Goal: Task Accomplishment & Management: Complete application form

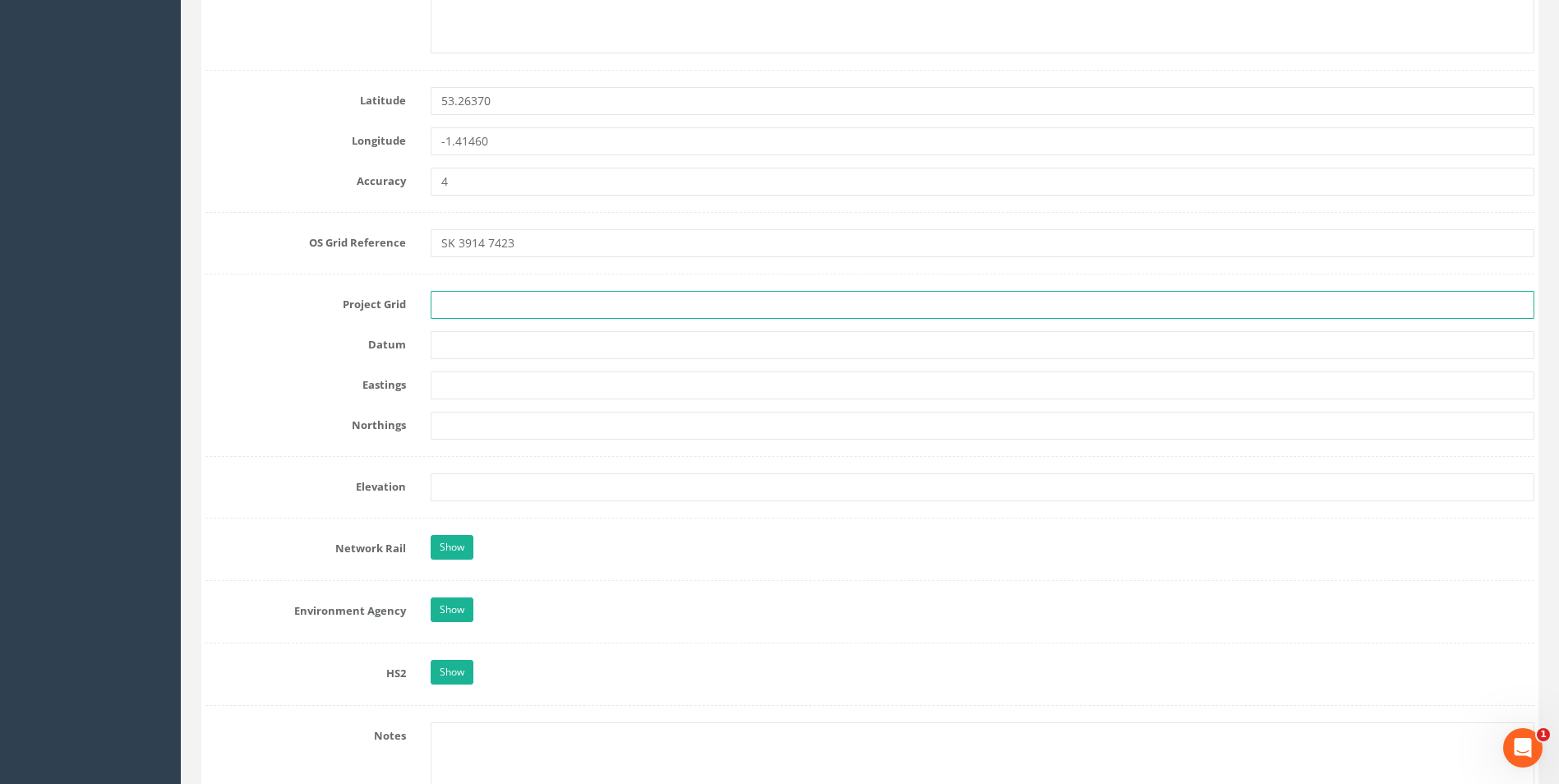
click at [509, 309] on input "text" at bounding box center [982, 305] width 1104 height 28
click at [447, 345] on input "text" at bounding box center [982, 345] width 1104 height 28
click at [486, 380] on input "text" at bounding box center [982, 385] width 1104 height 28
click at [465, 384] on input "text" at bounding box center [982, 385] width 1104 height 28
type input "439148.212"
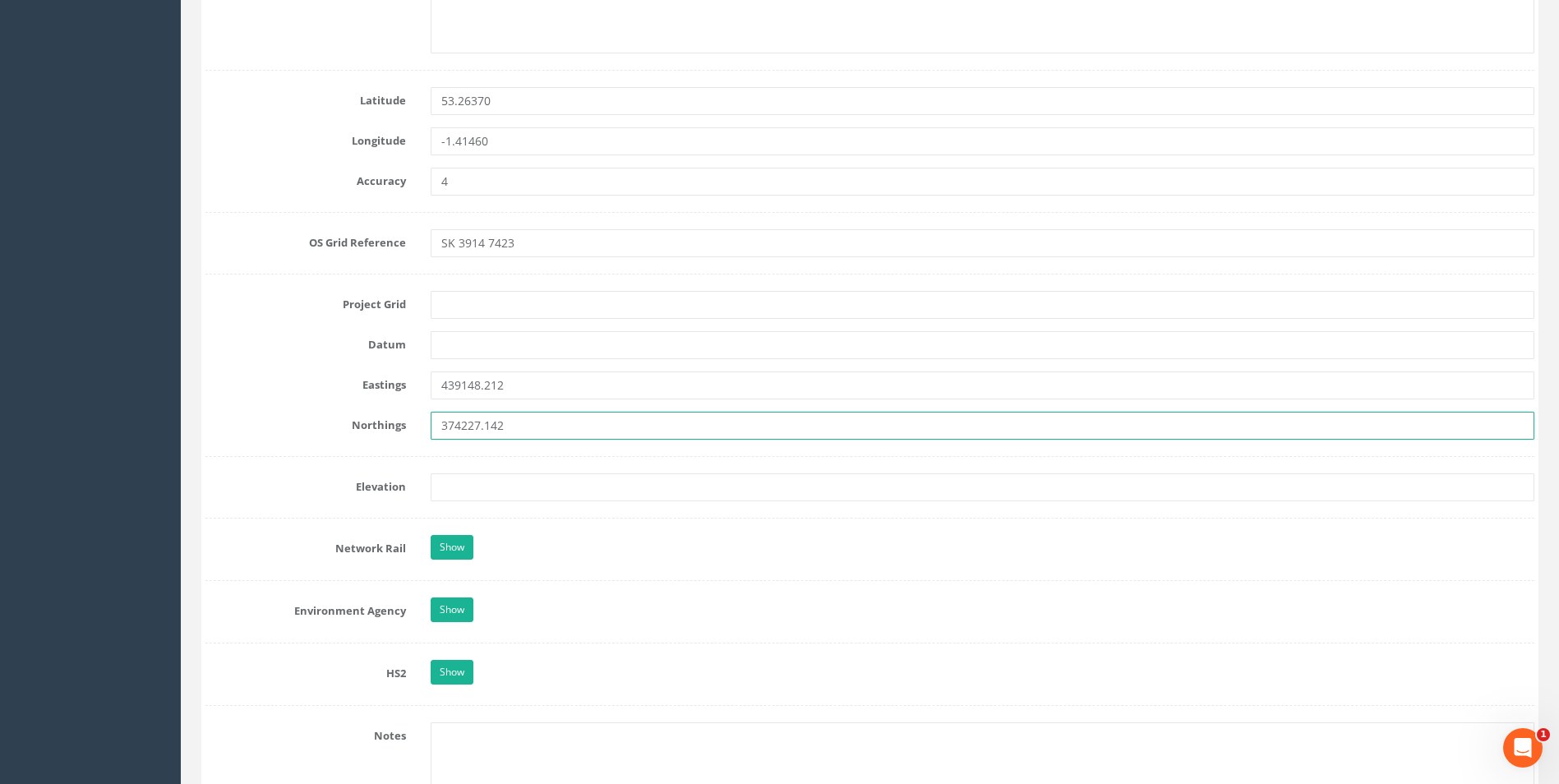
type input "374227.142"
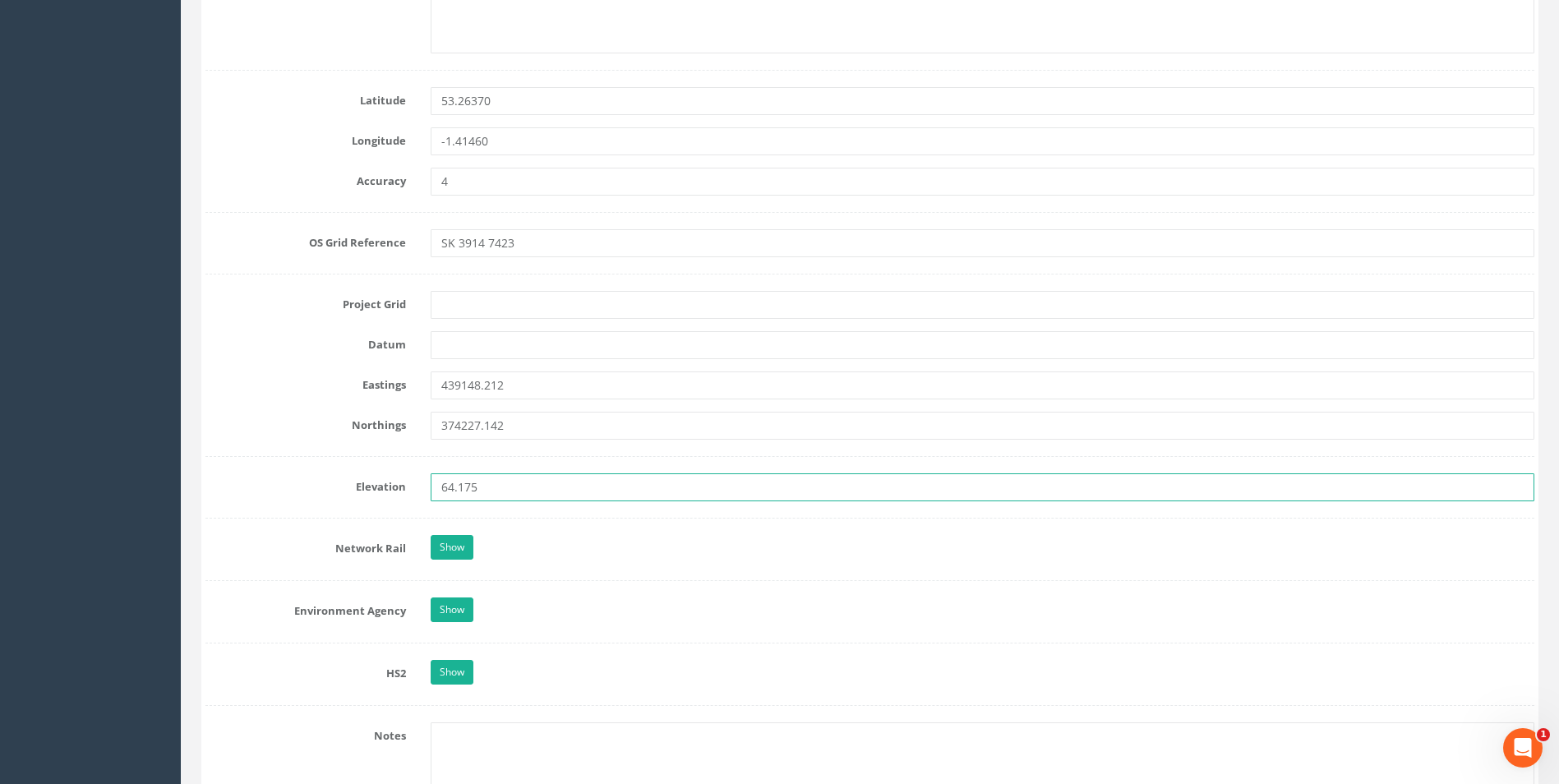
type input "64.175"
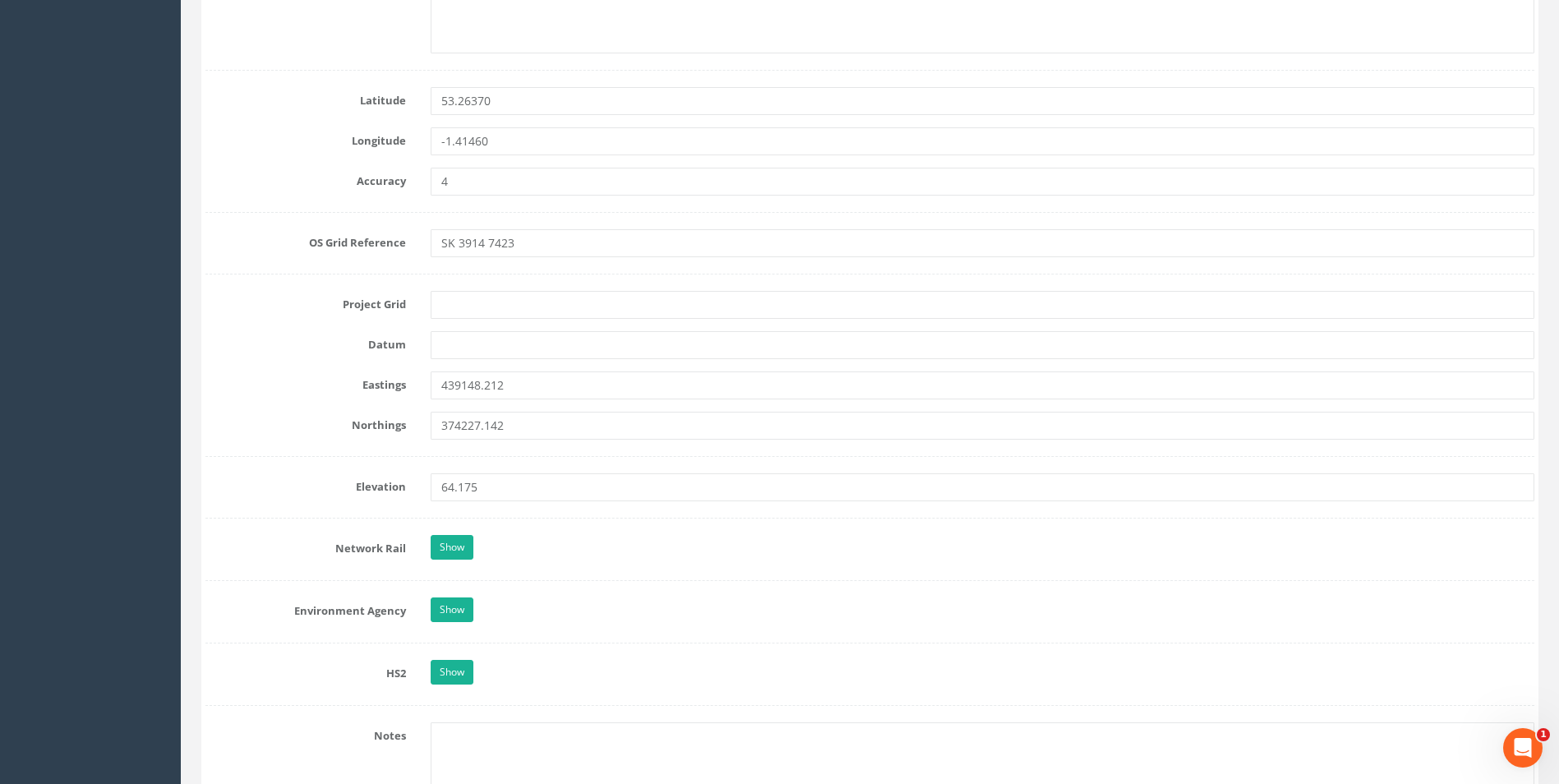
click at [590, 554] on div "Show" at bounding box center [982, 549] width 1128 height 29
click at [533, 311] on input "text" at bounding box center [982, 305] width 1104 height 28
click at [427, 335] on div at bounding box center [982, 345] width 1128 height 28
click at [458, 344] on input "text" at bounding box center [982, 345] width 1104 height 28
click at [413, 308] on label "Project Grid" at bounding box center [305, 302] width 225 height 21
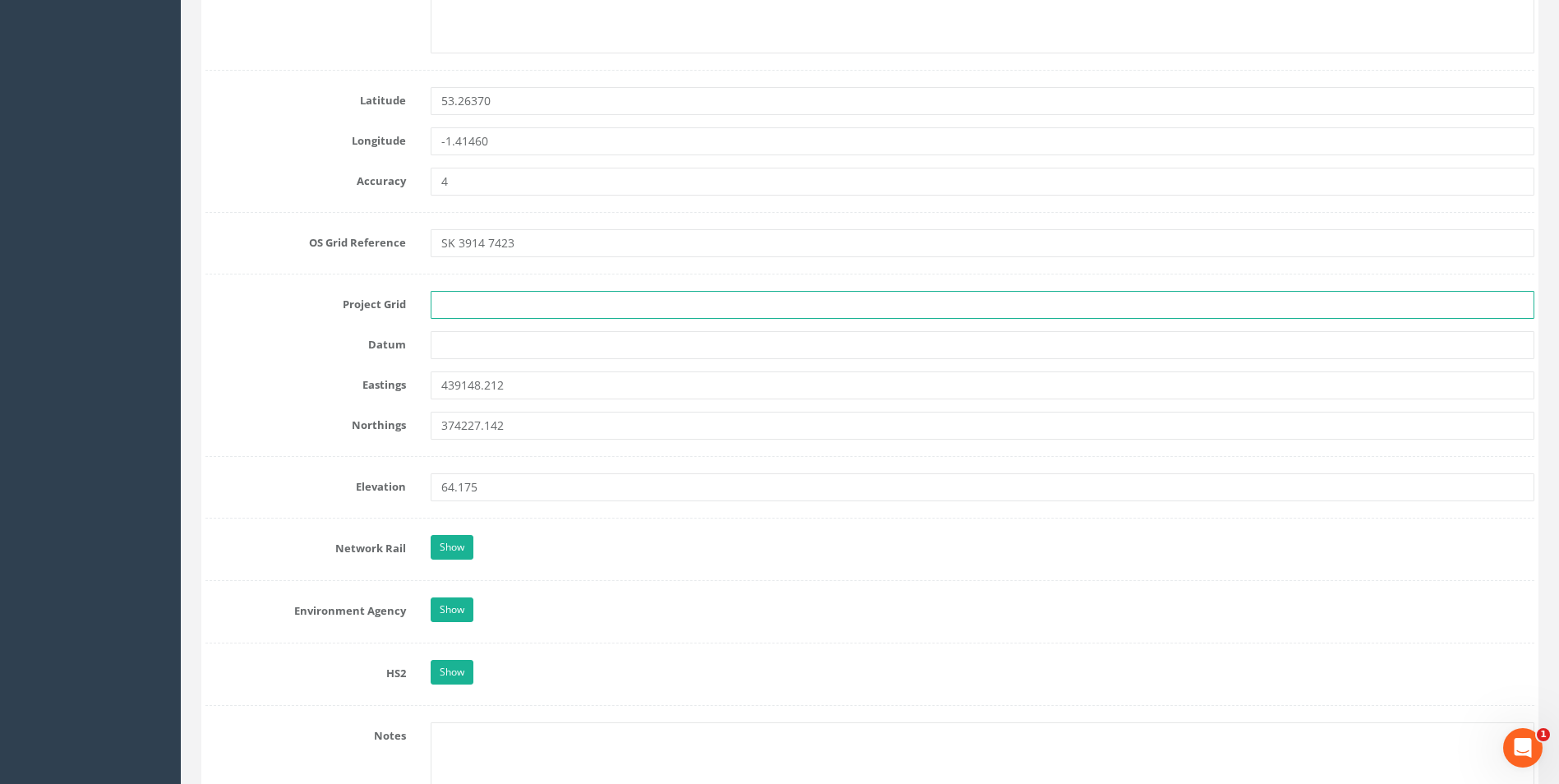
click at [474, 297] on input "text" at bounding box center [982, 305] width 1104 height 28
click at [323, 260] on form "Cancel Save Delete Job Number 25ST32726 Job Number Suffix Survey Date [DATE] In…" at bounding box center [870, 469] width 1329 height 2505
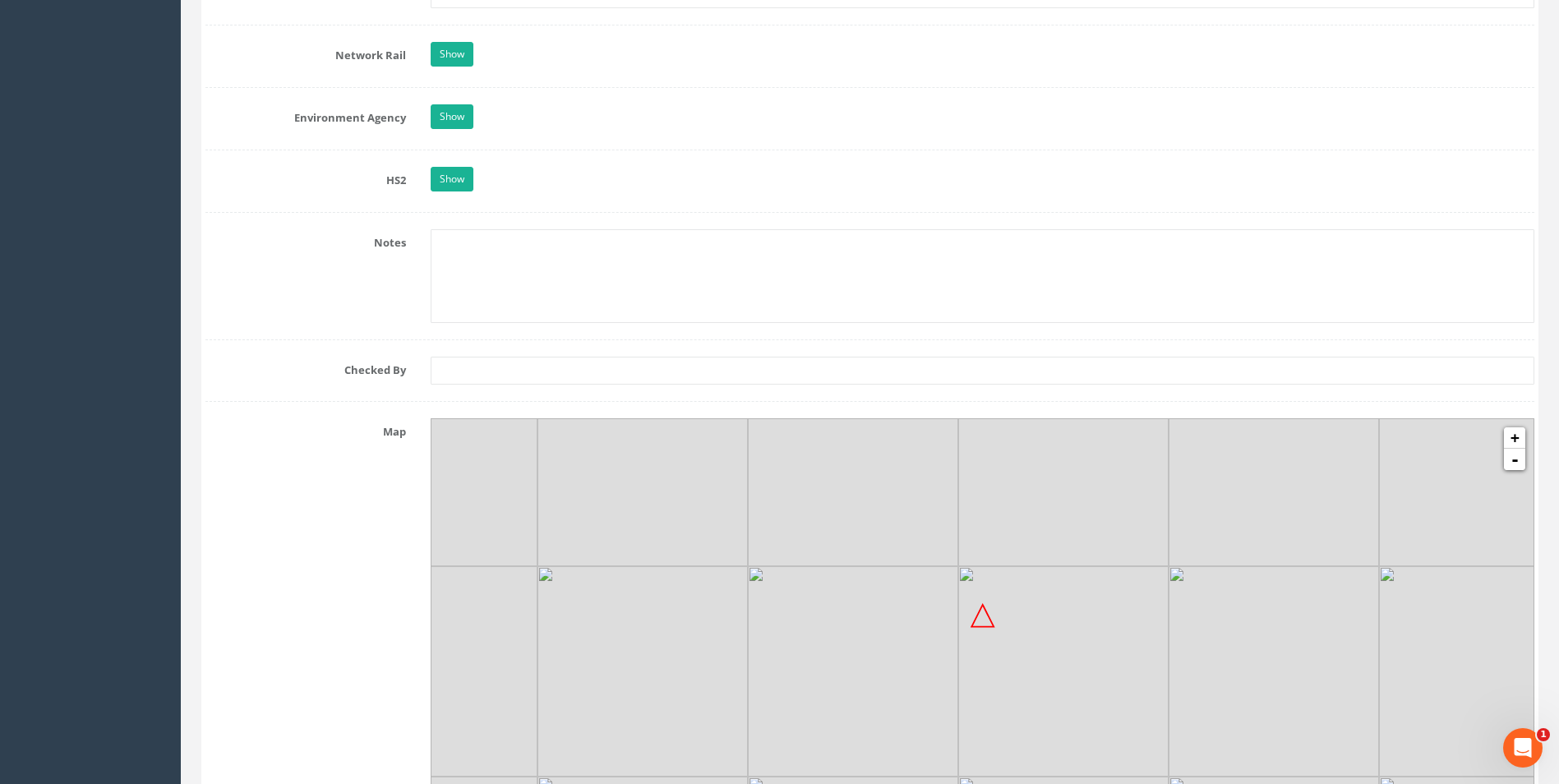
scroll to position [1315, 0]
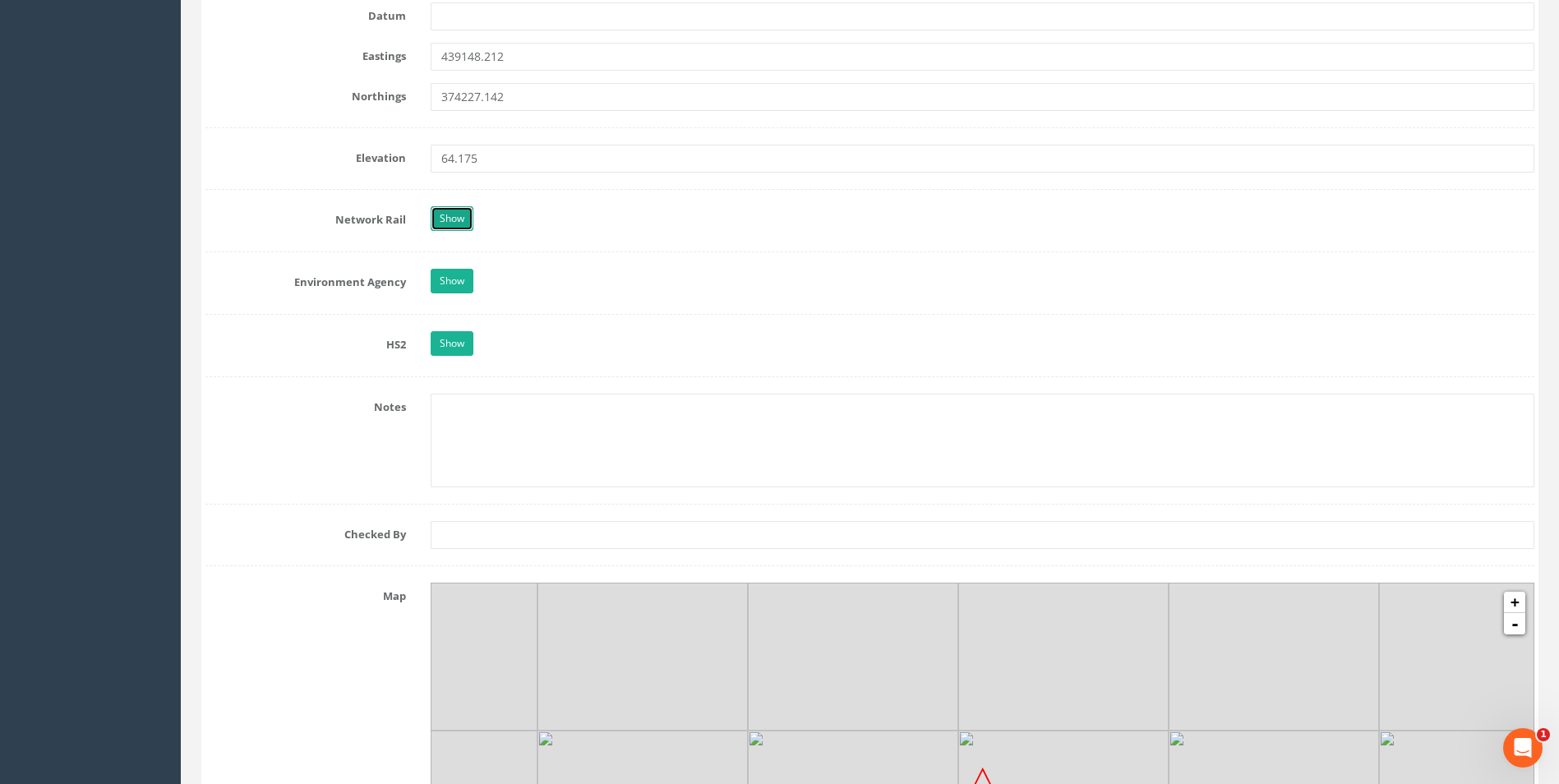
click at [450, 218] on link "Show" at bounding box center [452, 218] width 43 height 24
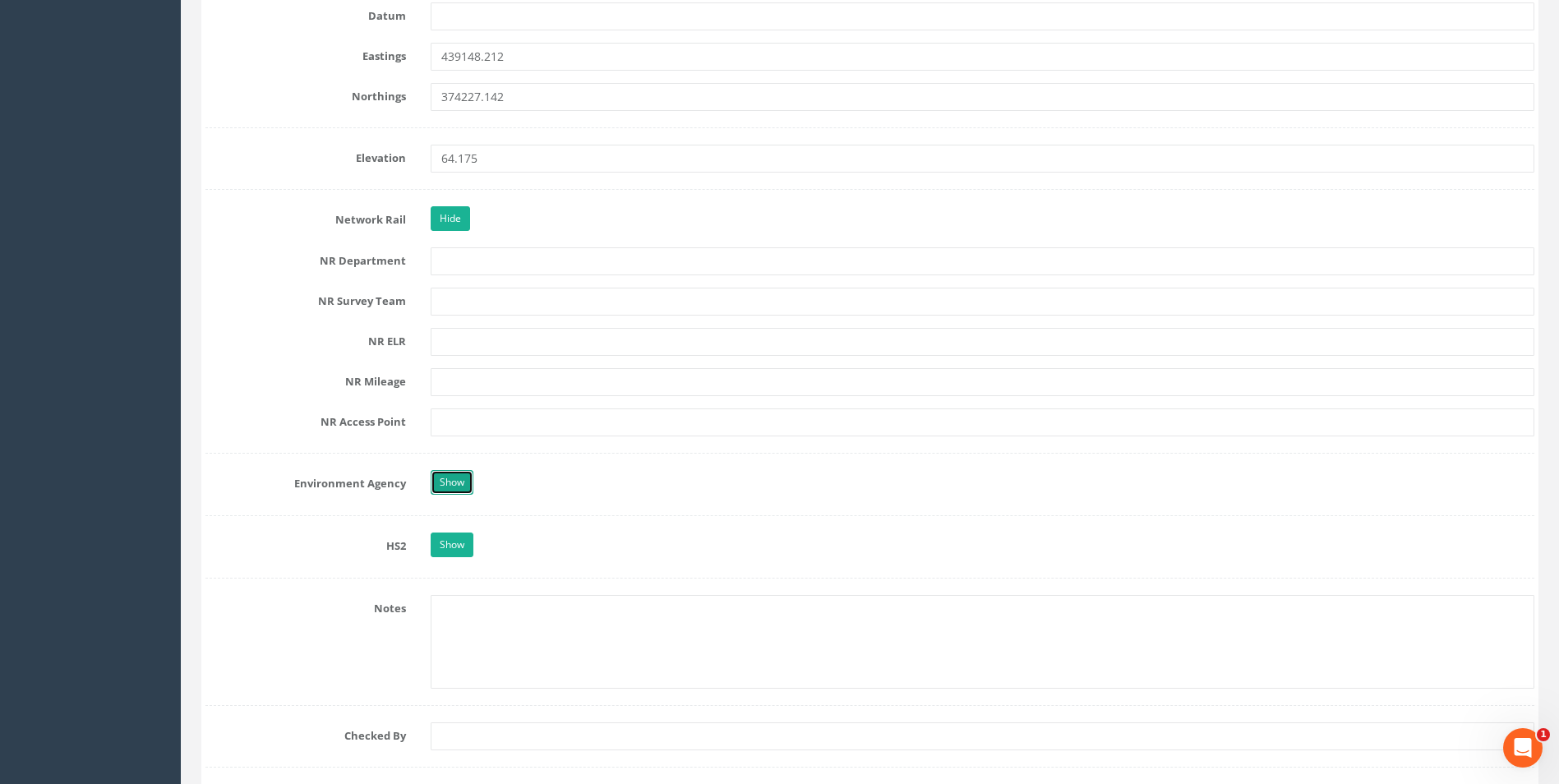
click at [439, 481] on link "Show" at bounding box center [452, 481] width 43 height 24
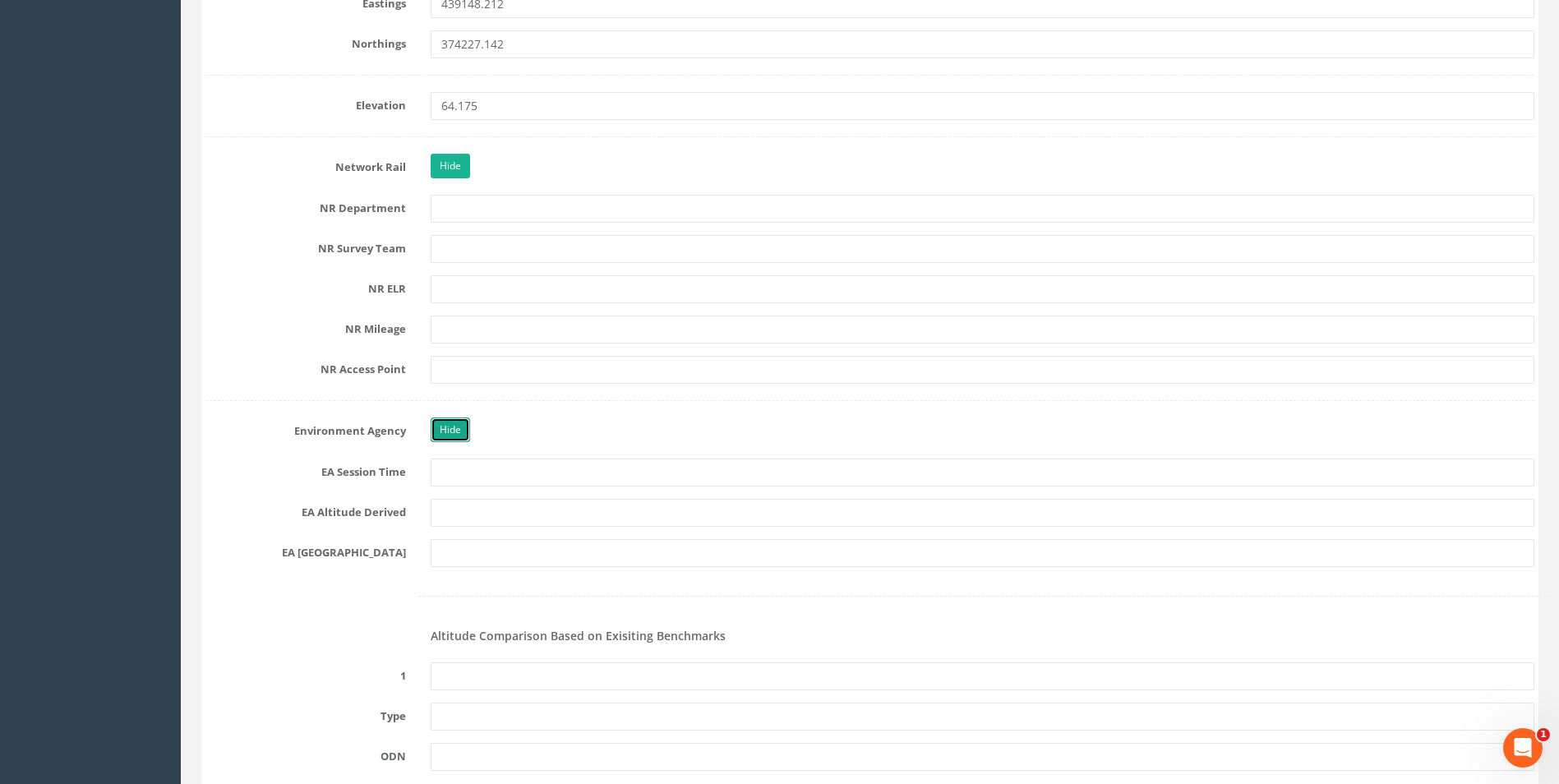
scroll to position [1397, 0]
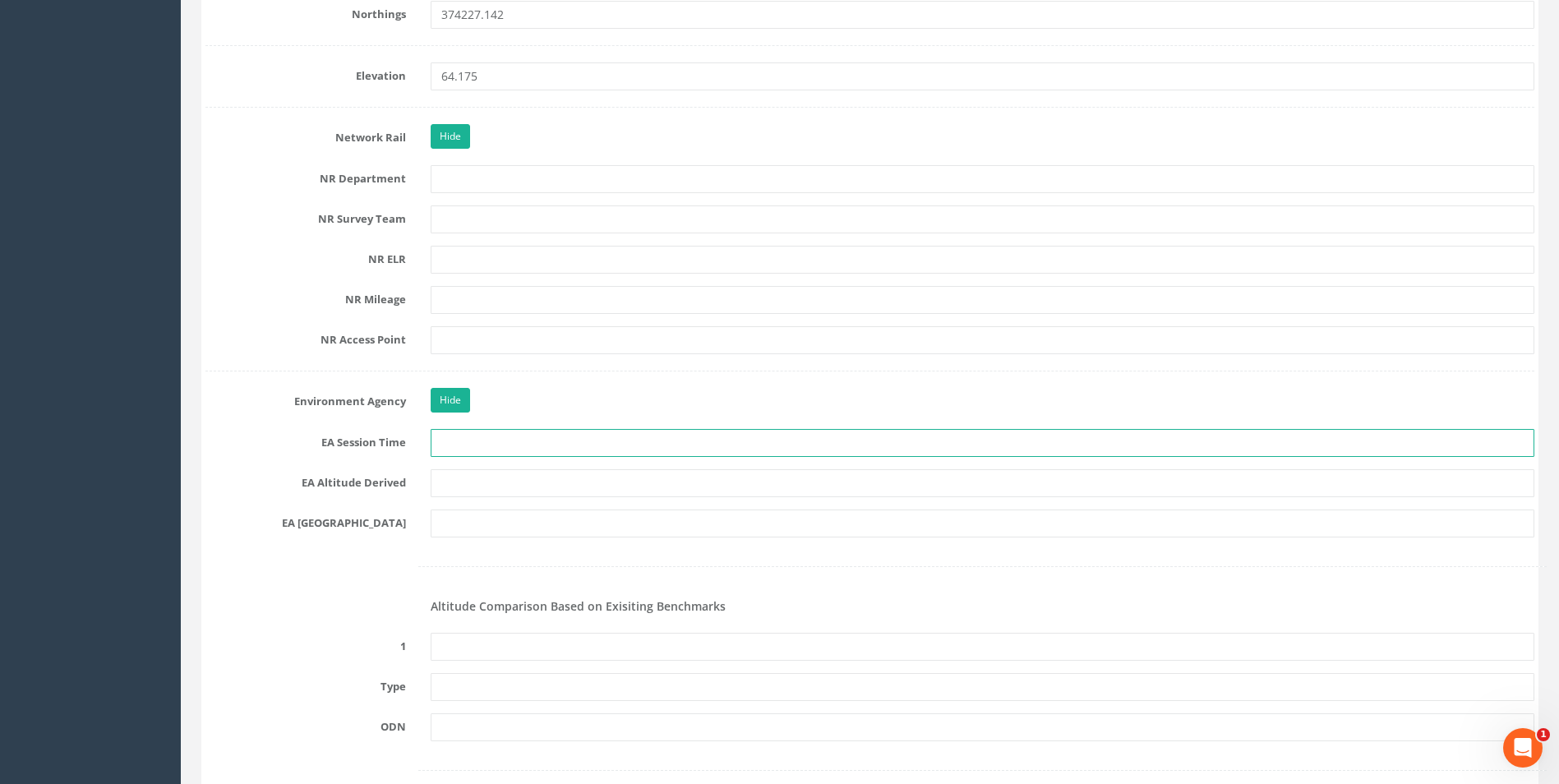
click at [522, 447] on input "text" at bounding box center [982, 442] width 1104 height 28
type input "2 x 3min"
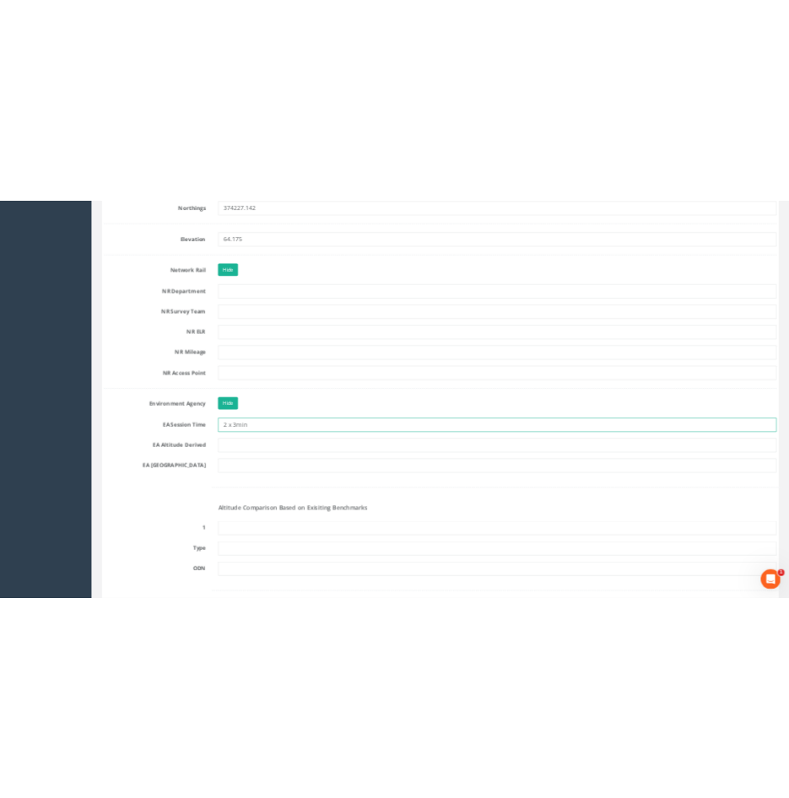
scroll to position [1469, 0]
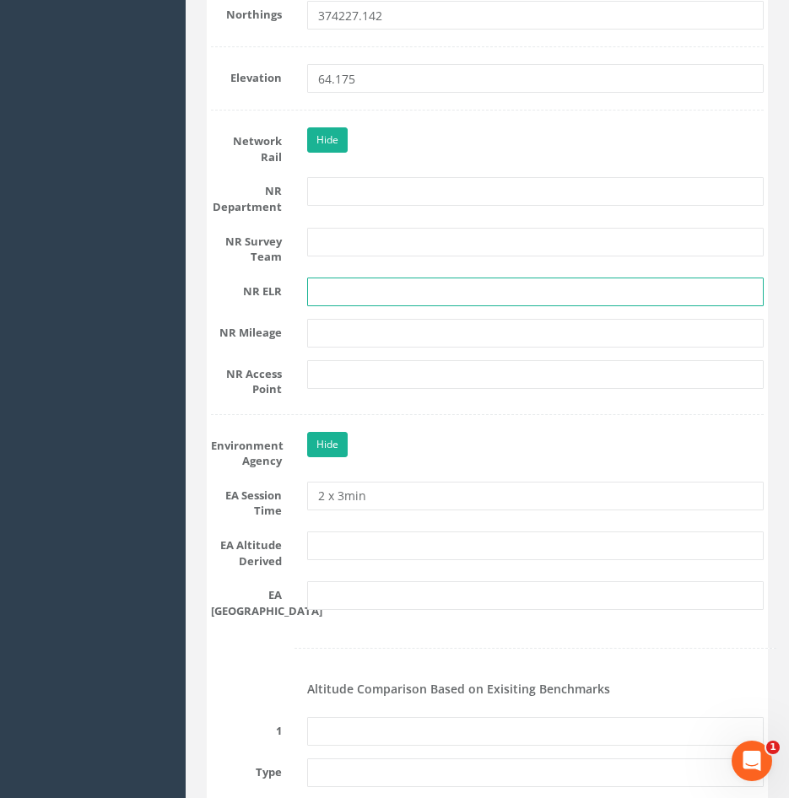
click at [661, 295] on input "text" at bounding box center [535, 292] width 456 height 29
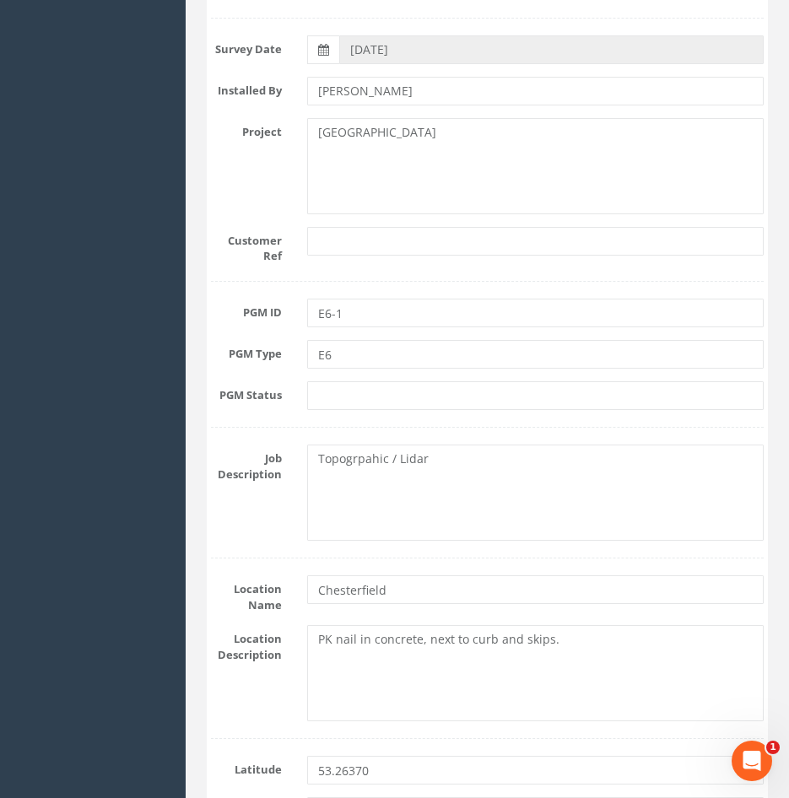
scroll to position [0, 0]
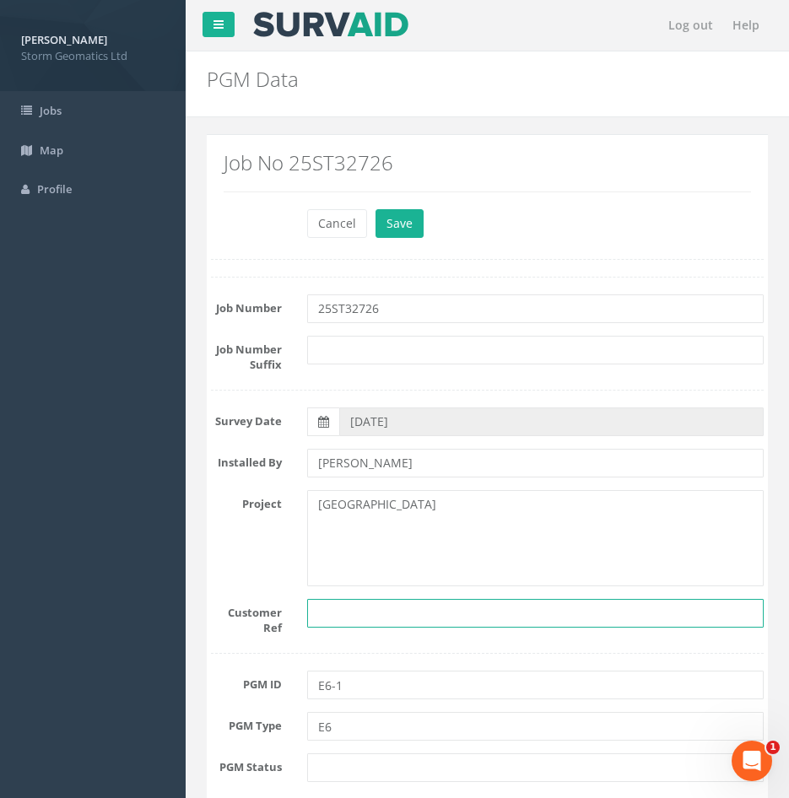
click at [365, 608] on input "text" at bounding box center [535, 613] width 456 height 29
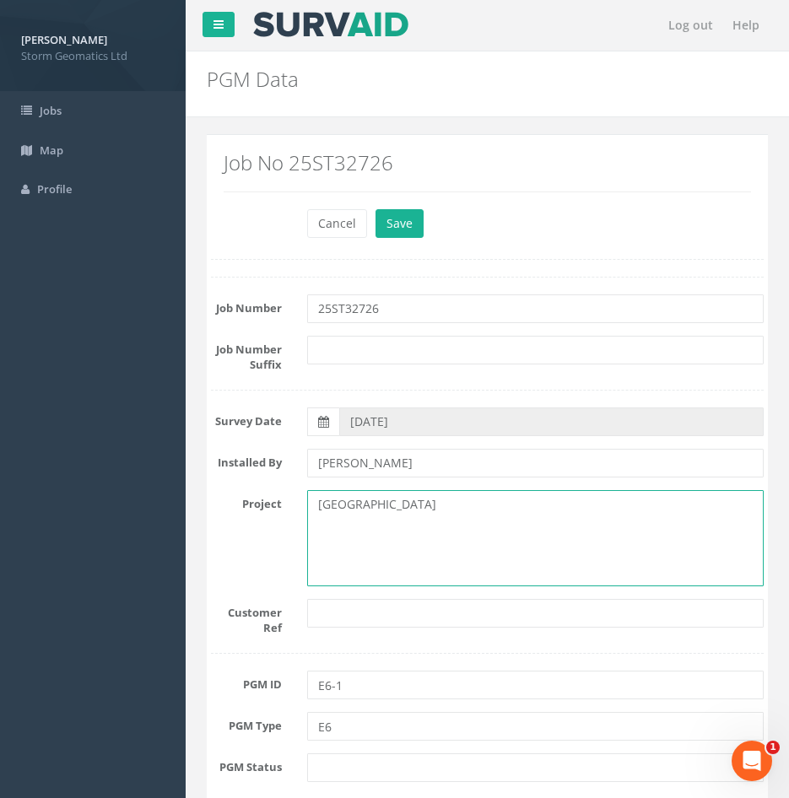
click at [338, 542] on textarea "[GEOGRAPHIC_DATA]" at bounding box center [535, 538] width 456 height 96
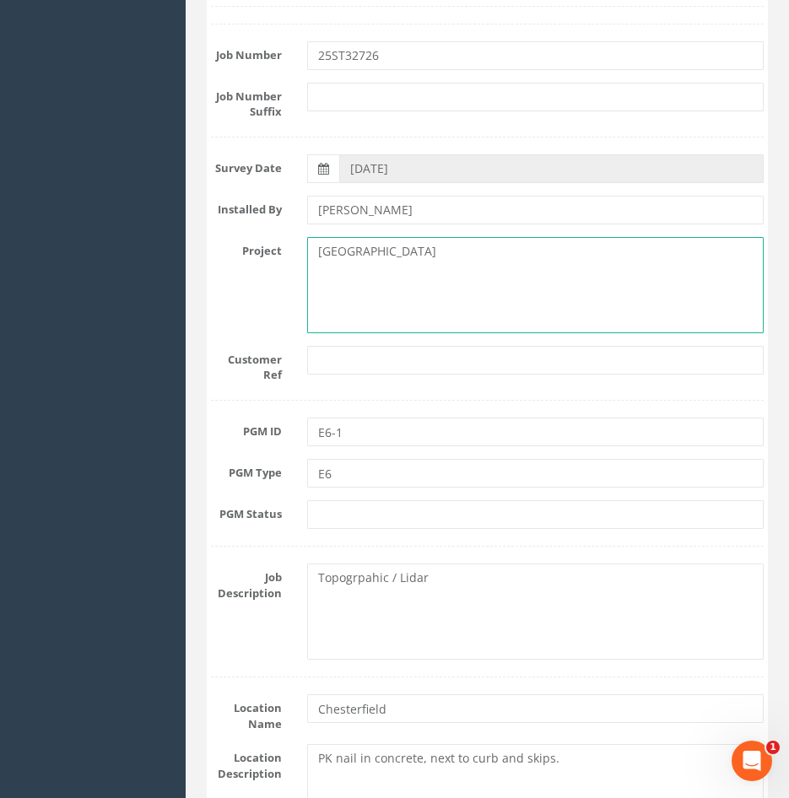
scroll to position [337, 0]
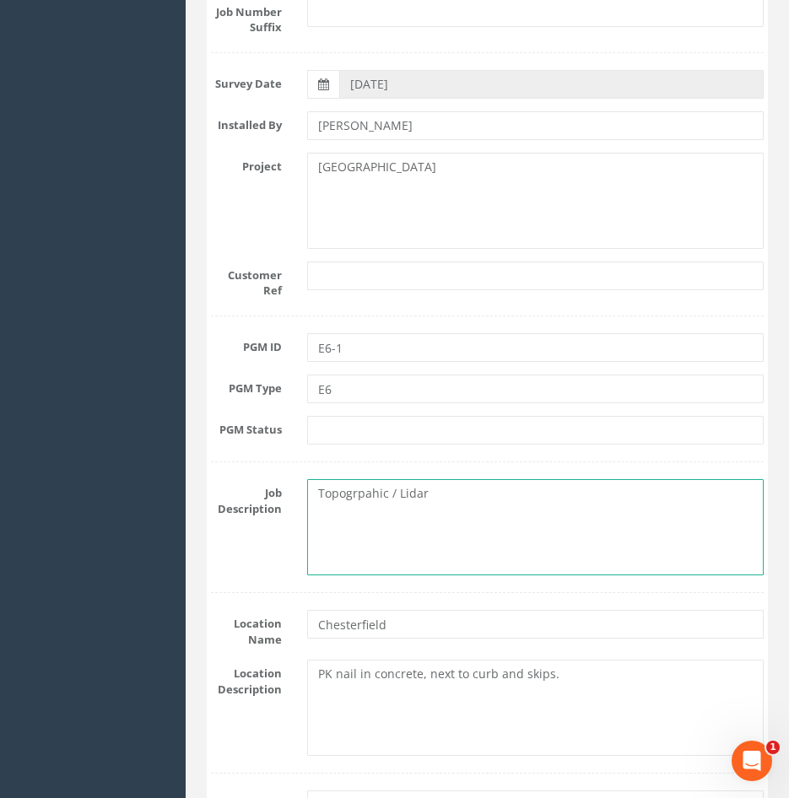
click at [356, 548] on textarea "Topogrpahic / Lidar" at bounding box center [535, 527] width 456 height 96
click at [321, 496] on textarea "Topogrpahic / Lidar" at bounding box center [535, 527] width 456 height 96
type textarea "Chesterfield Lagoon Topogrpahic / Lidar"
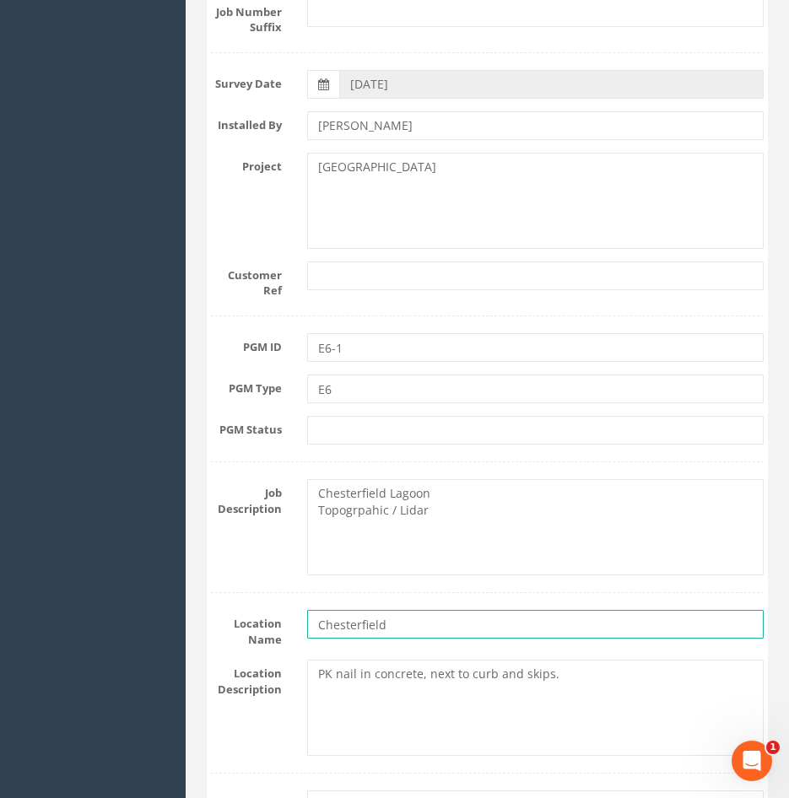
click at [403, 612] on input "Chesterfield" at bounding box center [535, 624] width 456 height 29
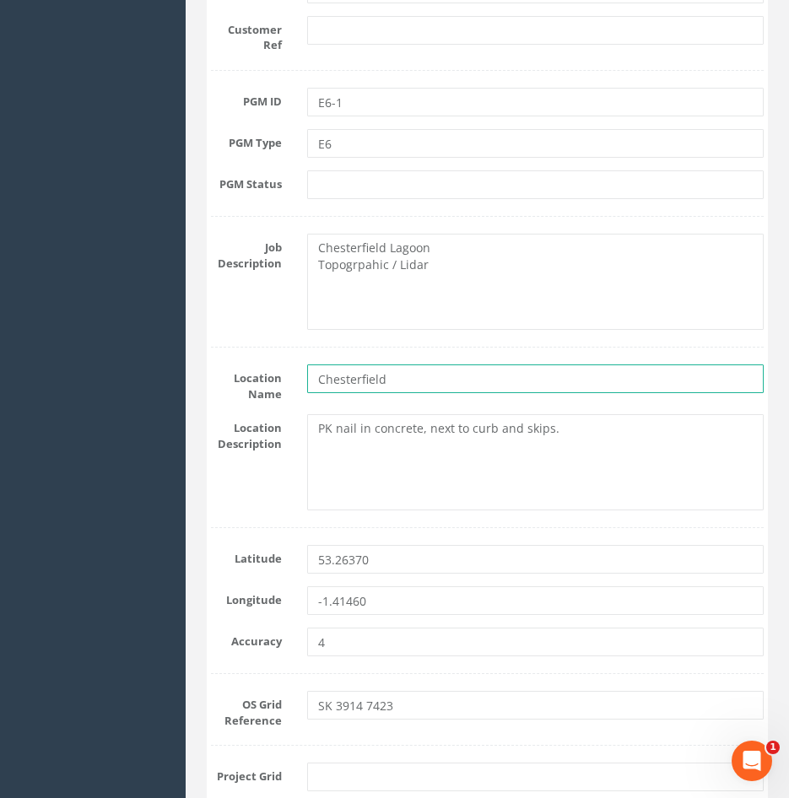
scroll to position [590, 0]
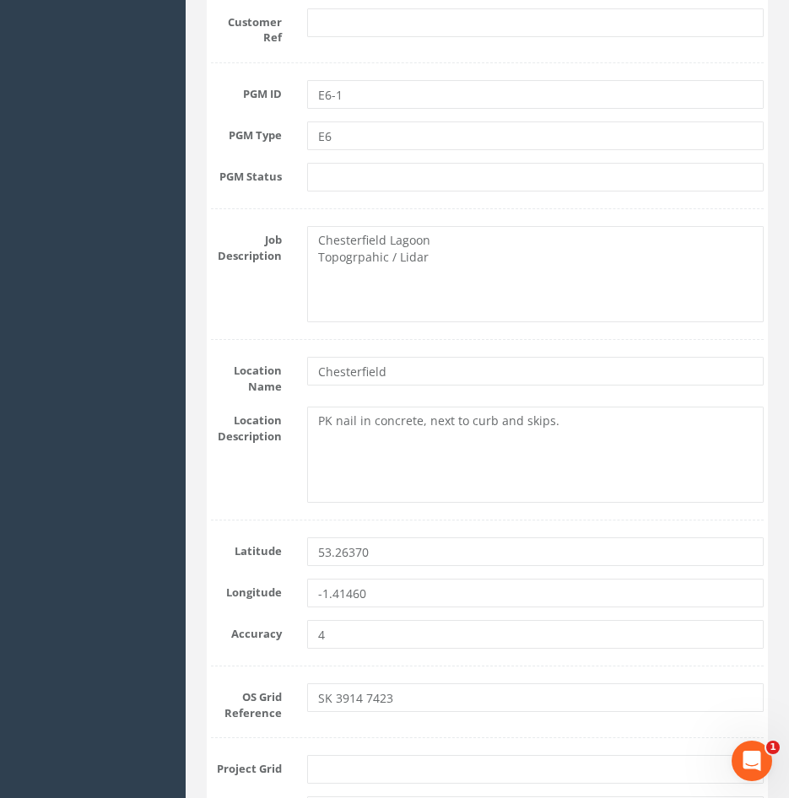
click at [270, 634] on label "Accuracy" at bounding box center [246, 631] width 96 height 22
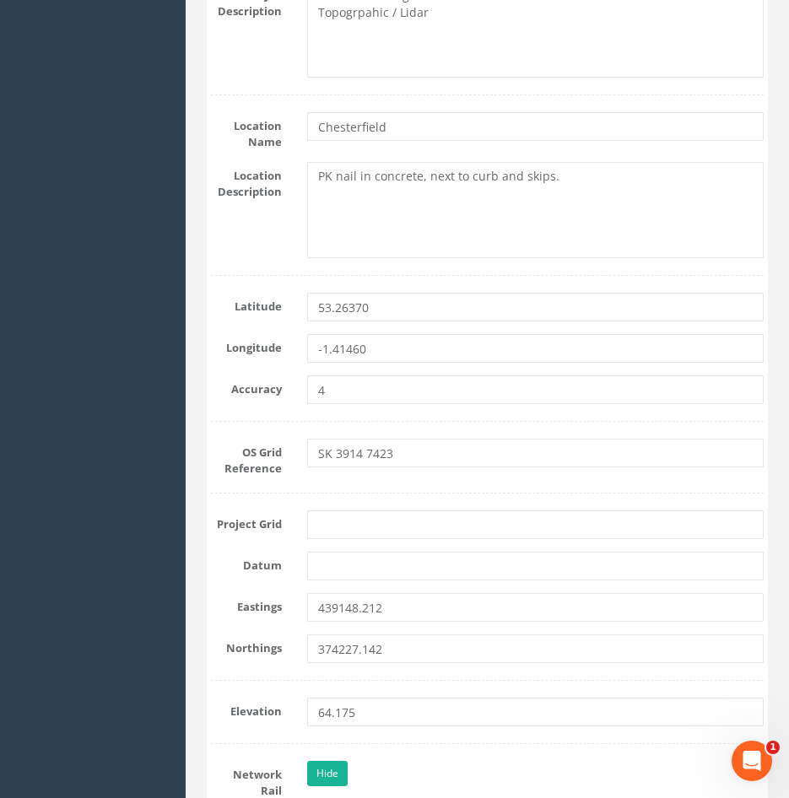
scroll to position [843, 0]
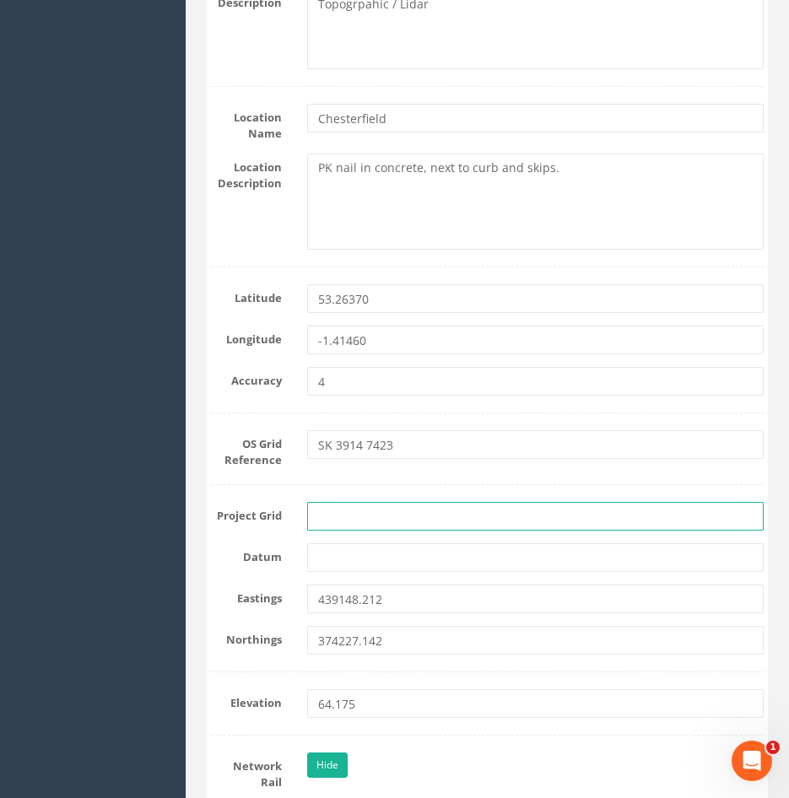
click at [362, 518] on input "text" at bounding box center [535, 516] width 456 height 29
type input "OS15"
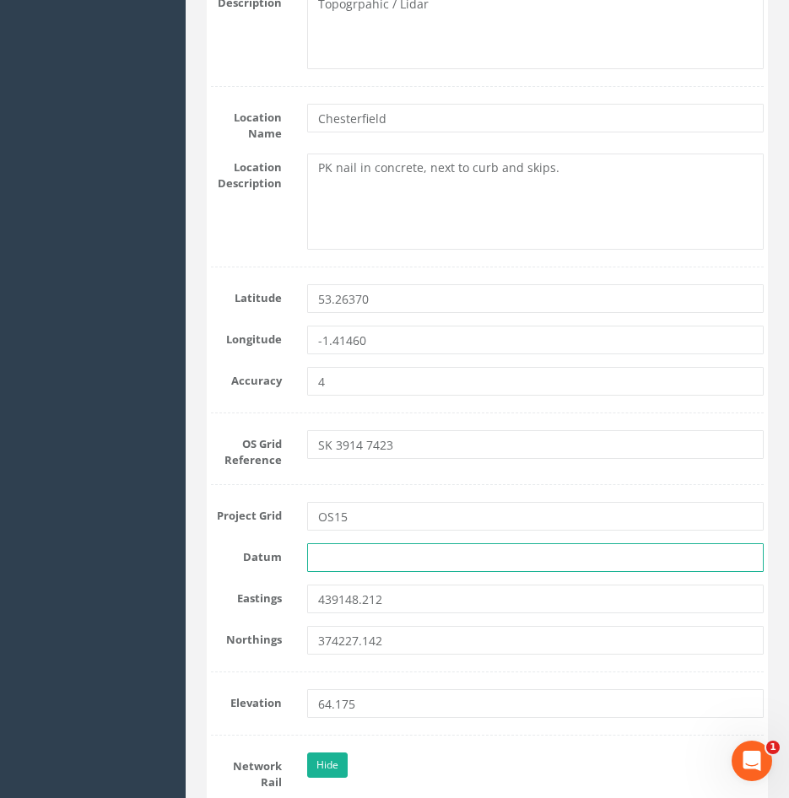
click at [402, 569] on input "text" at bounding box center [535, 557] width 456 height 29
type input "OS15"
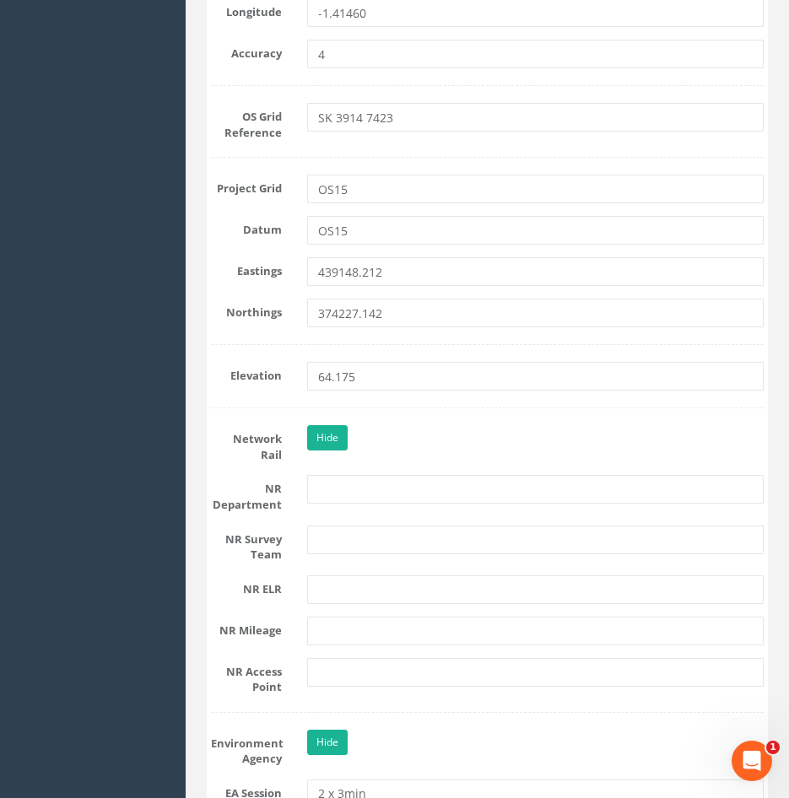
scroll to position [1181, 0]
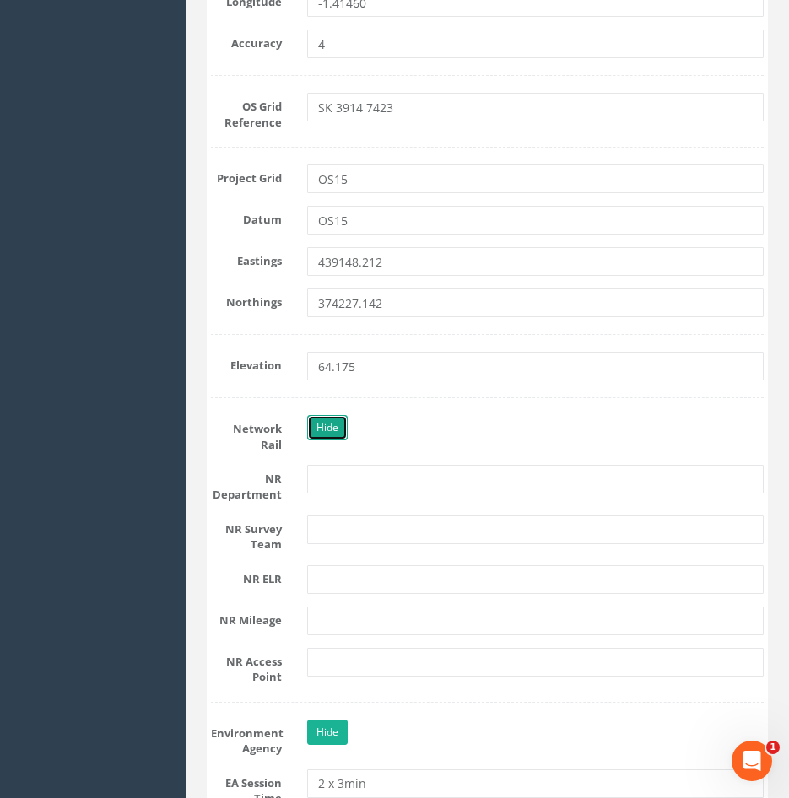
click at [321, 435] on link "Hide" at bounding box center [327, 427] width 40 height 25
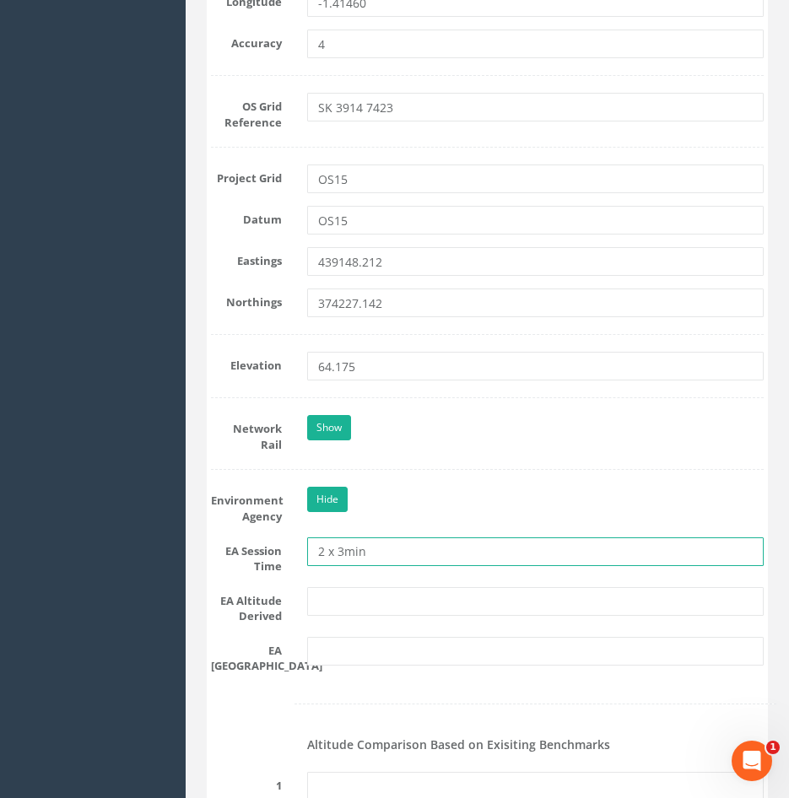
click at [389, 556] on input "2 x 3min" at bounding box center [535, 551] width 456 height 29
type input "2 x 3 minutes"
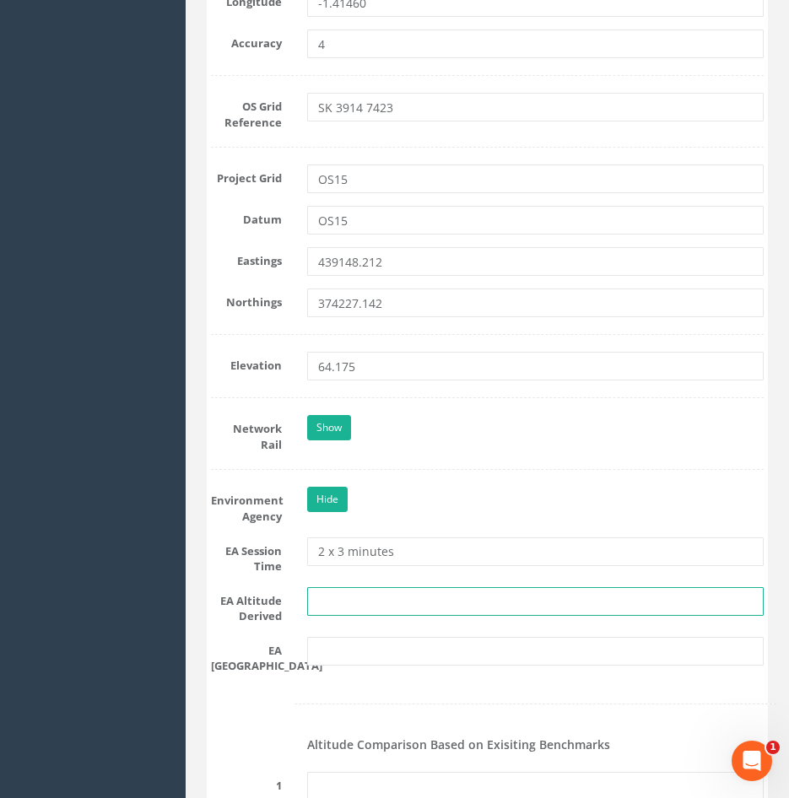
click at [385, 598] on input "text" at bounding box center [535, 601] width 456 height 29
type input "[PERSON_NAME] VRS/Best fit levelling"
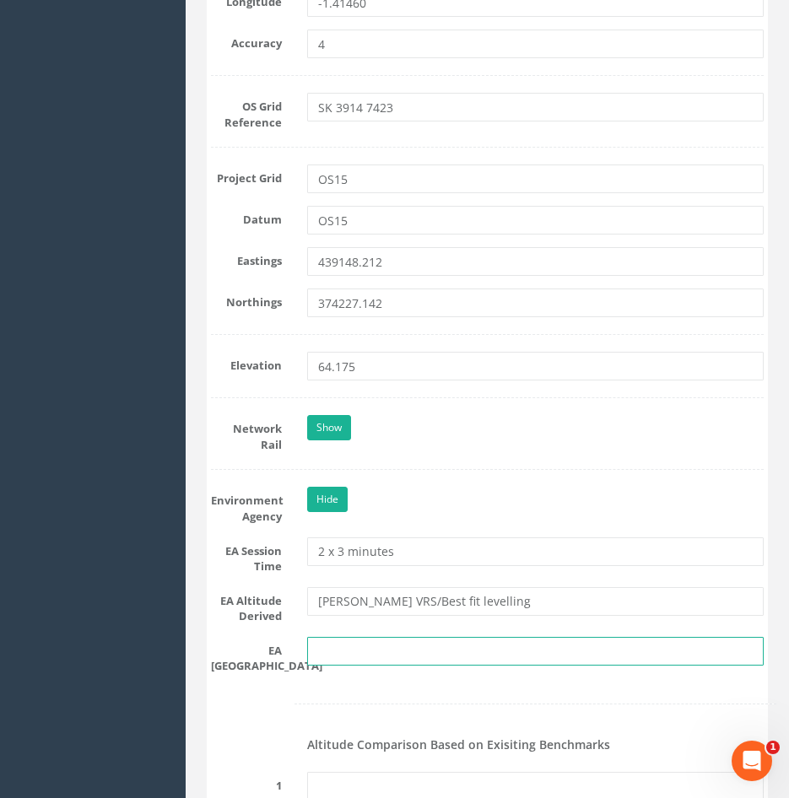
click at [393, 662] on input "text" at bounding box center [535, 651] width 456 height 29
type input "SK 3974"
click at [419, 696] on div at bounding box center [487, 704] width 578 height 35
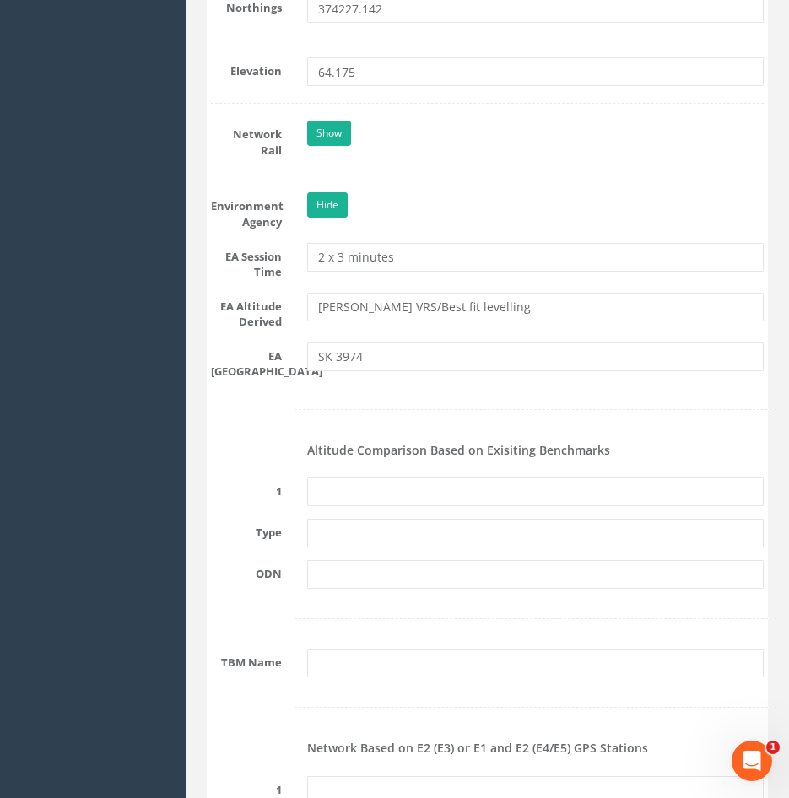
scroll to position [1518, 0]
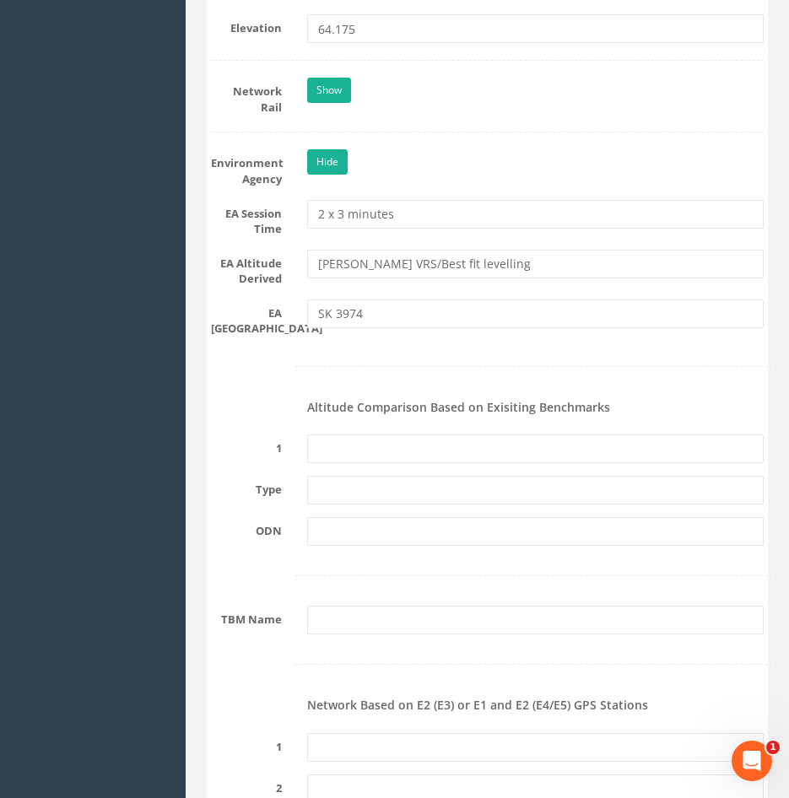
click at [278, 708] on div "Network Based on E2 (E3) or E1 and E2 (E4/E5) GPS Stations" at bounding box center [487, 706] width 578 height 25
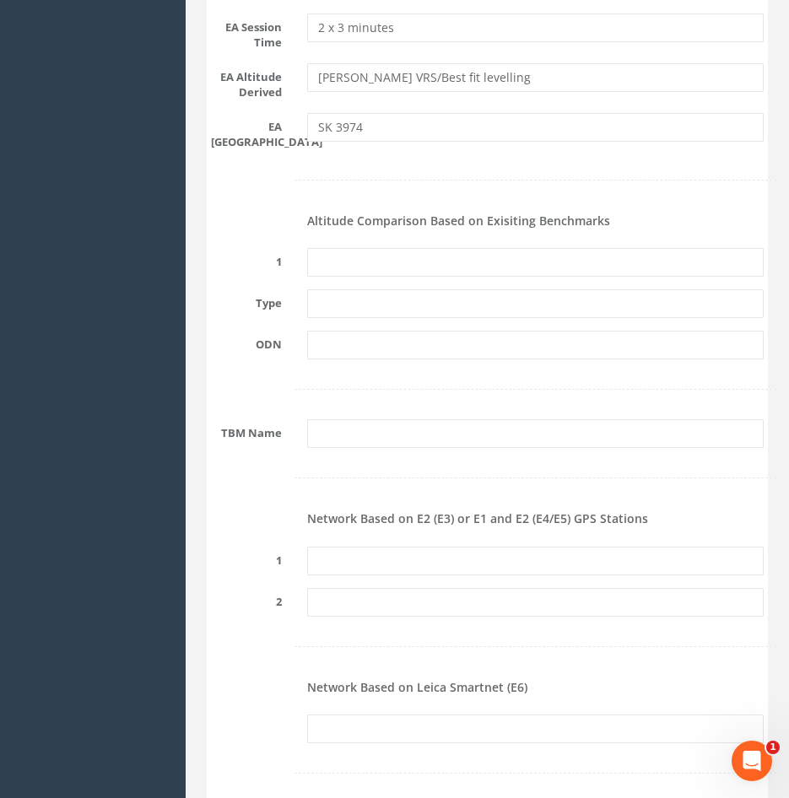
scroll to position [1687, 0]
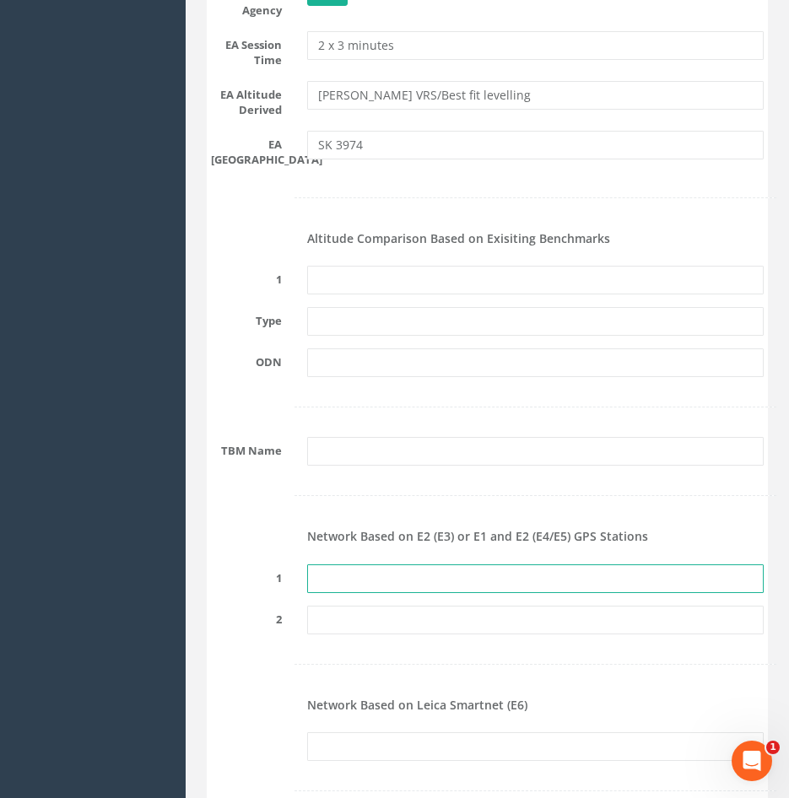
click at [324, 578] on input "text" at bounding box center [535, 578] width 456 height 29
click at [344, 575] on input "text" at bounding box center [535, 578] width 456 height 29
paste input "PRS421253772611"
type input "PRS421253772611"
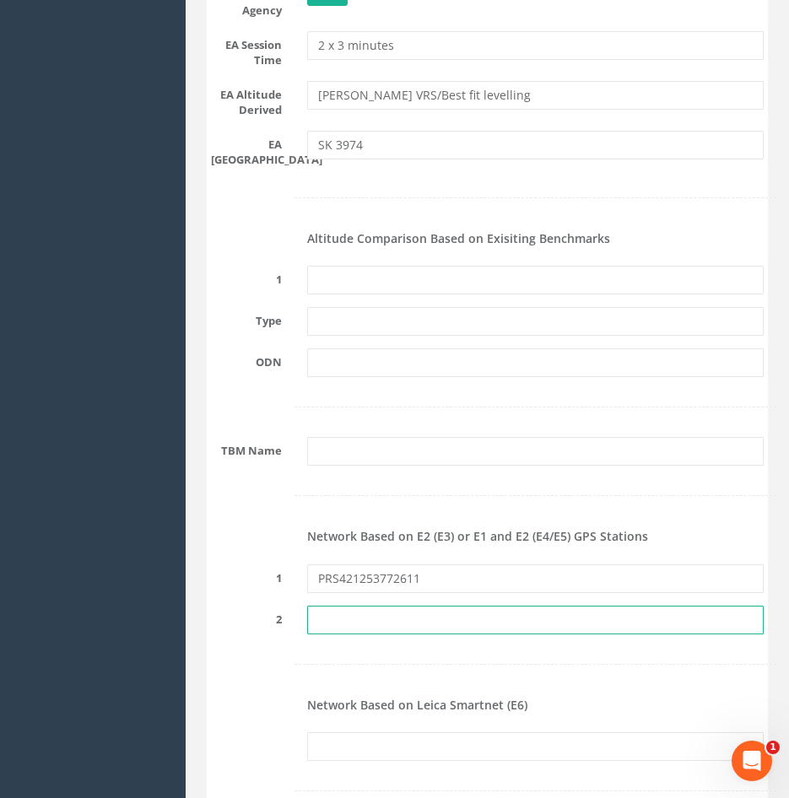
click at [346, 611] on input "text" at bounding box center [535, 620] width 456 height 29
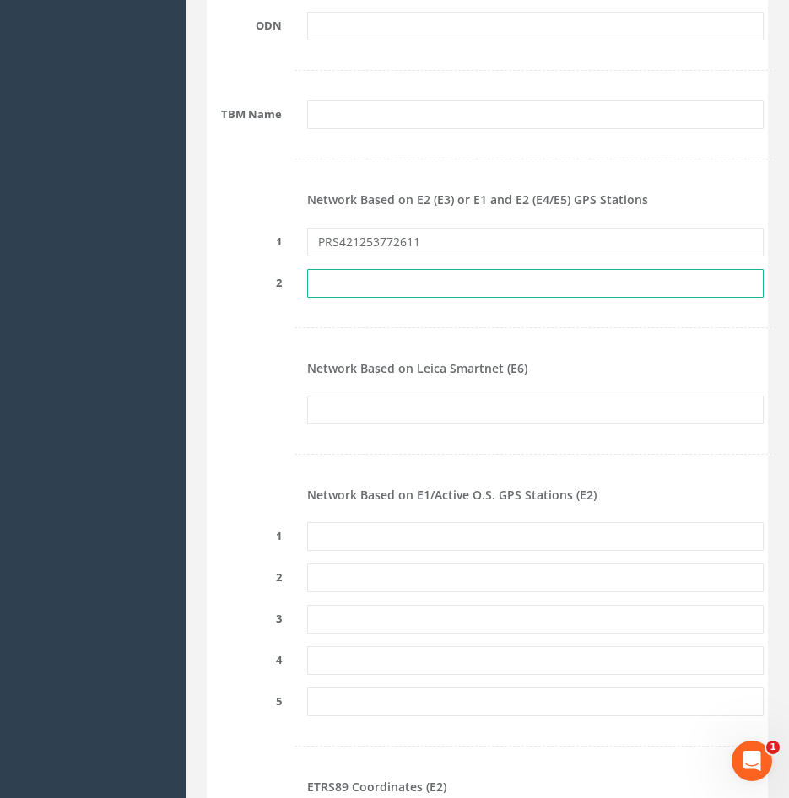
scroll to position [2024, 0]
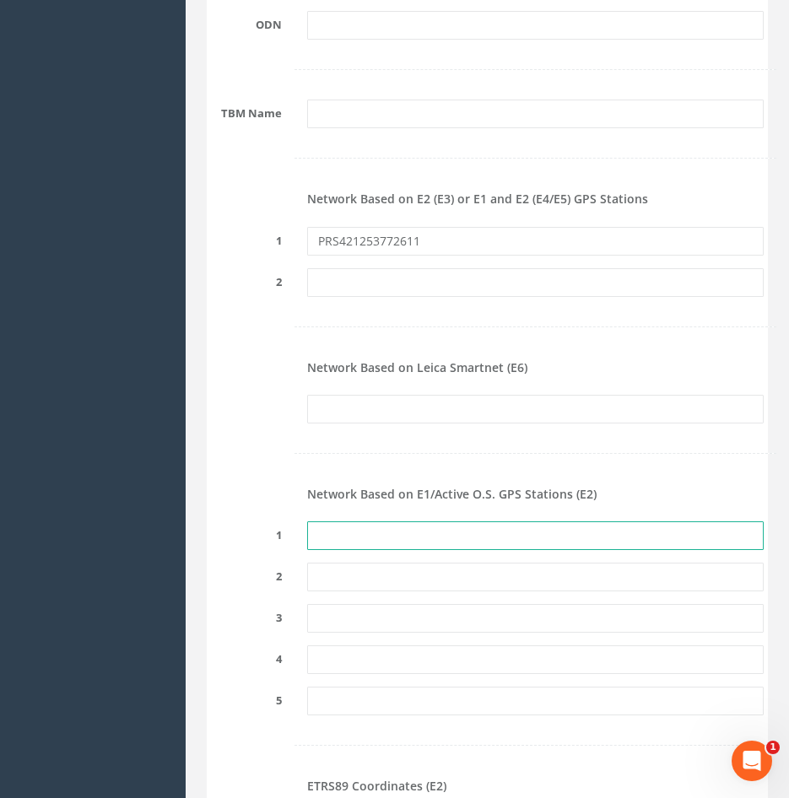
click at [368, 532] on input "text" at bounding box center [535, 535] width 456 height 29
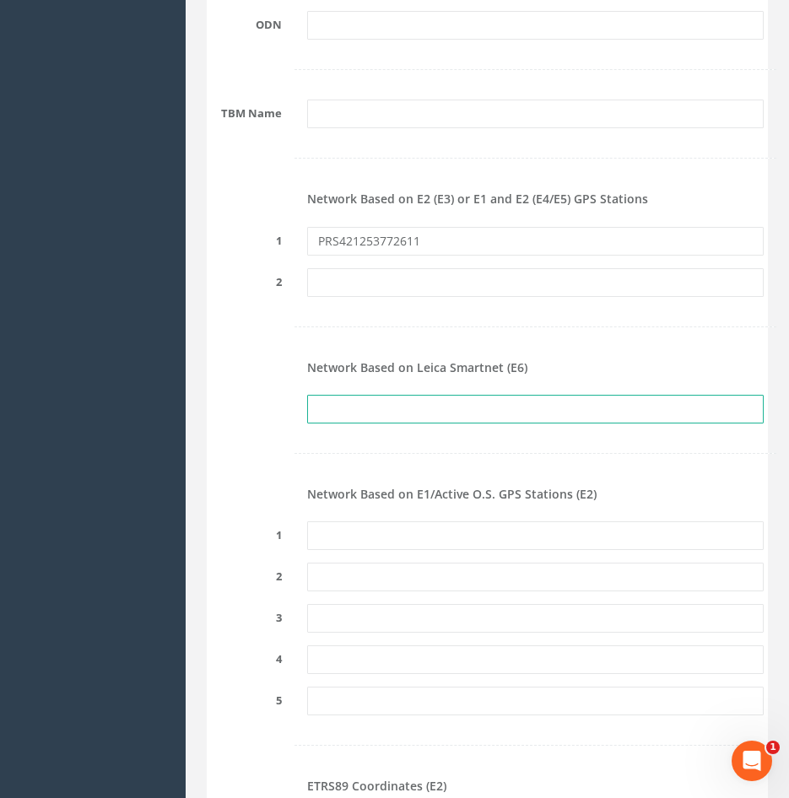
click at [352, 408] on input "text" at bounding box center [535, 409] width 456 height 29
paste input "PRS421253772611"
drag, startPoint x: 436, startPoint y: 412, endPoint x: 255, endPoint y: 408, distance: 181.4
click at [255, 408] on div "PRS421253772611" at bounding box center [487, 409] width 578 height 29
type input "PRS421253772611"
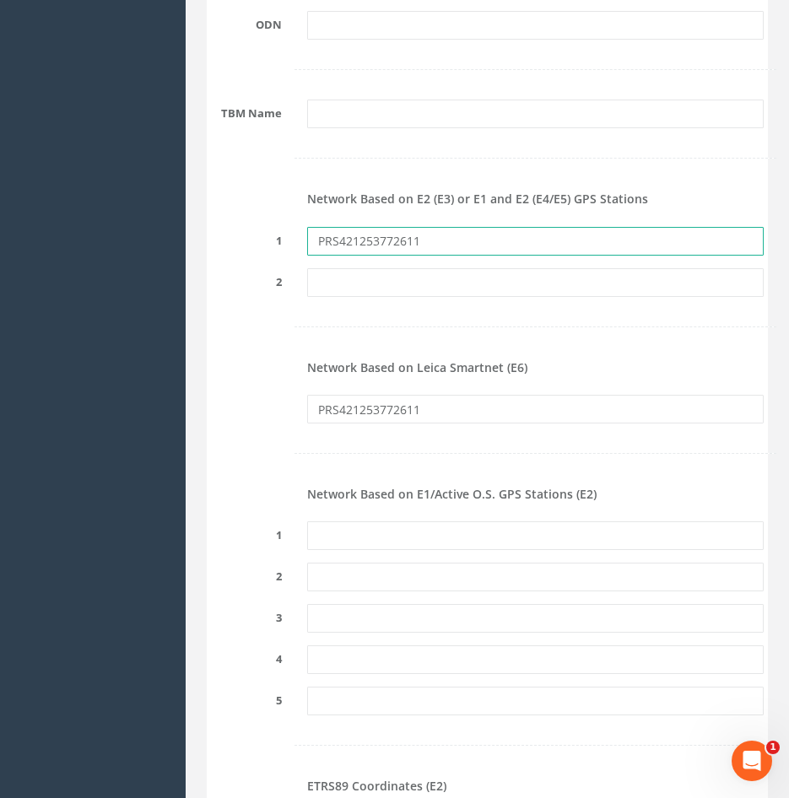
drag, startPoint x: 436, startPoint y: 241, endPoint x: 312, endPoint y: 238, distance: 124.0
click at [312, 238] on input "PRS421253772611" at bounding box center [535, 241] width 456 height 29
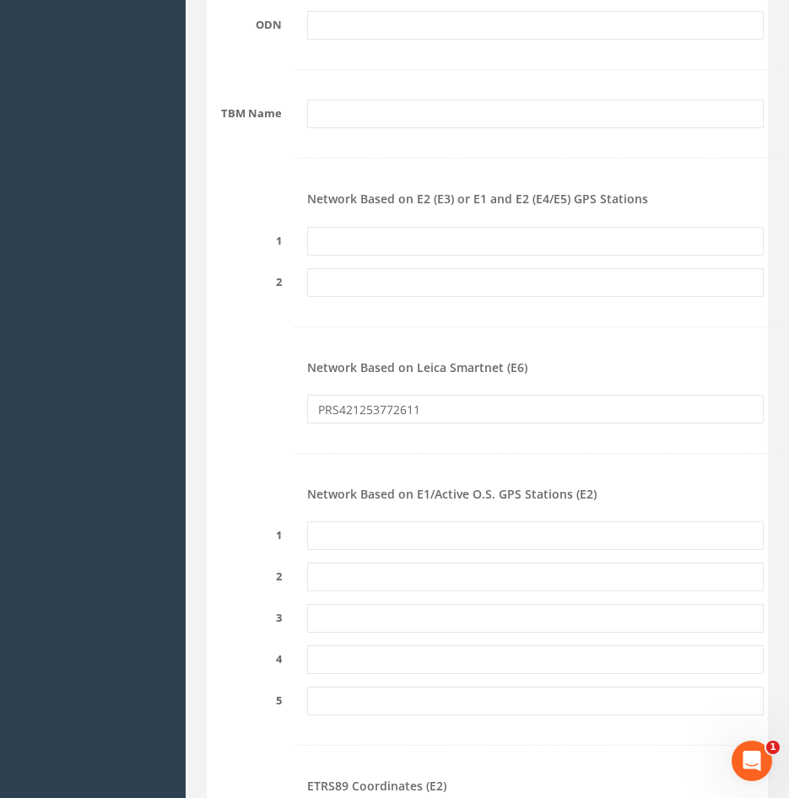
click at [233, 275] on label "2" at bounding box center [246, 279] width 96 height 22
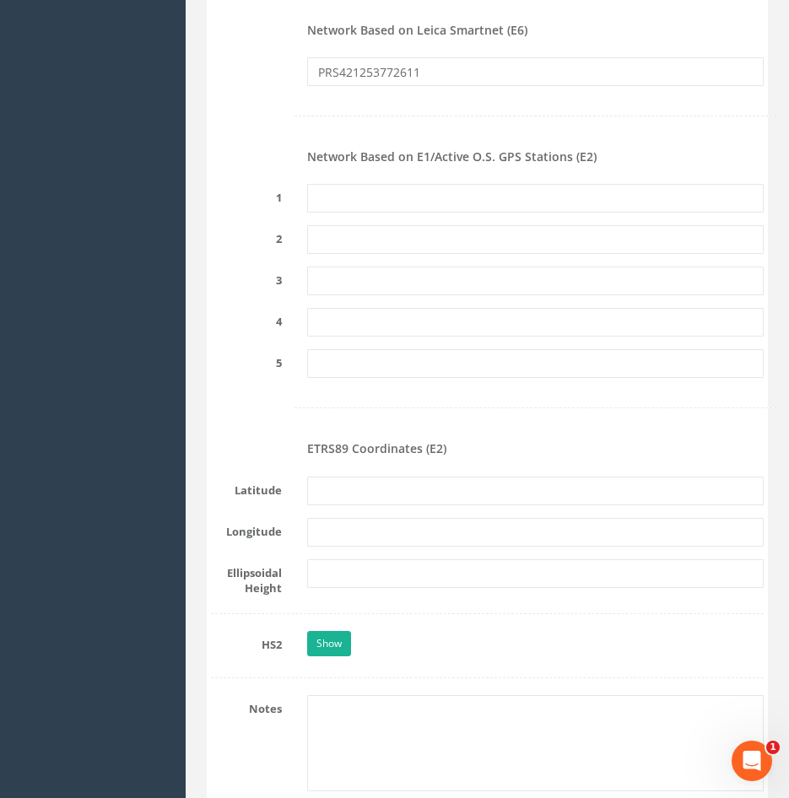
scroll to position [2446, 0]
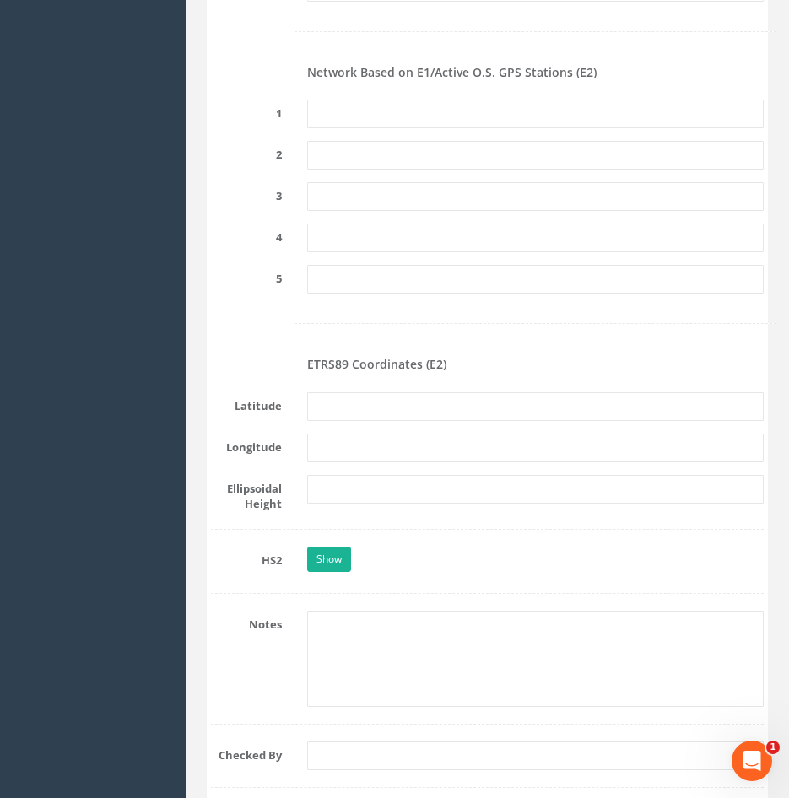
click at [242, 482] on label "Ellipsoidal Height" at bounding box center [246, 493] width 96 height 37
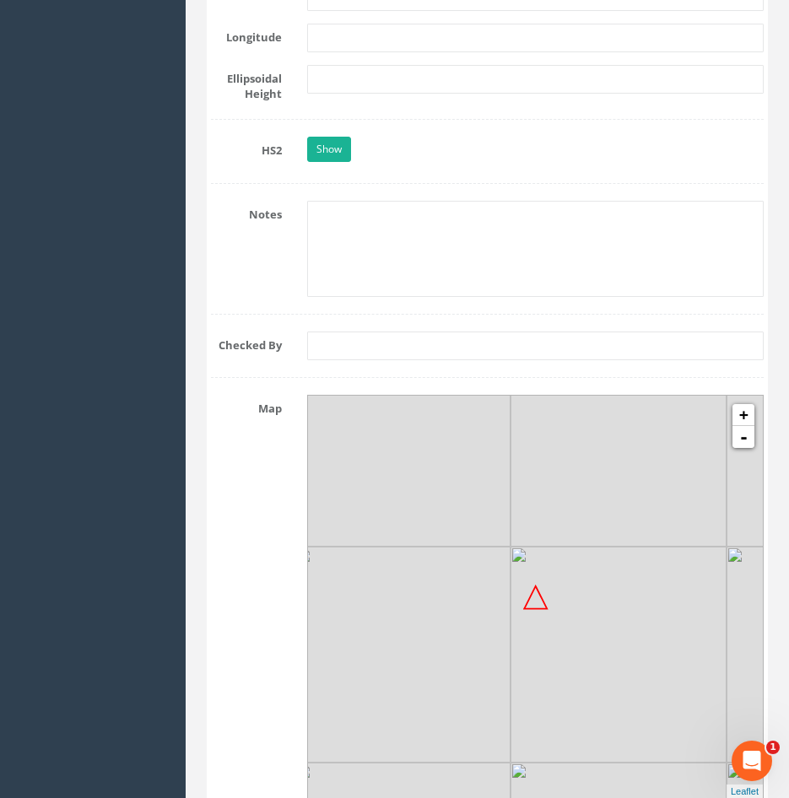
scroll to position [2868, 0]
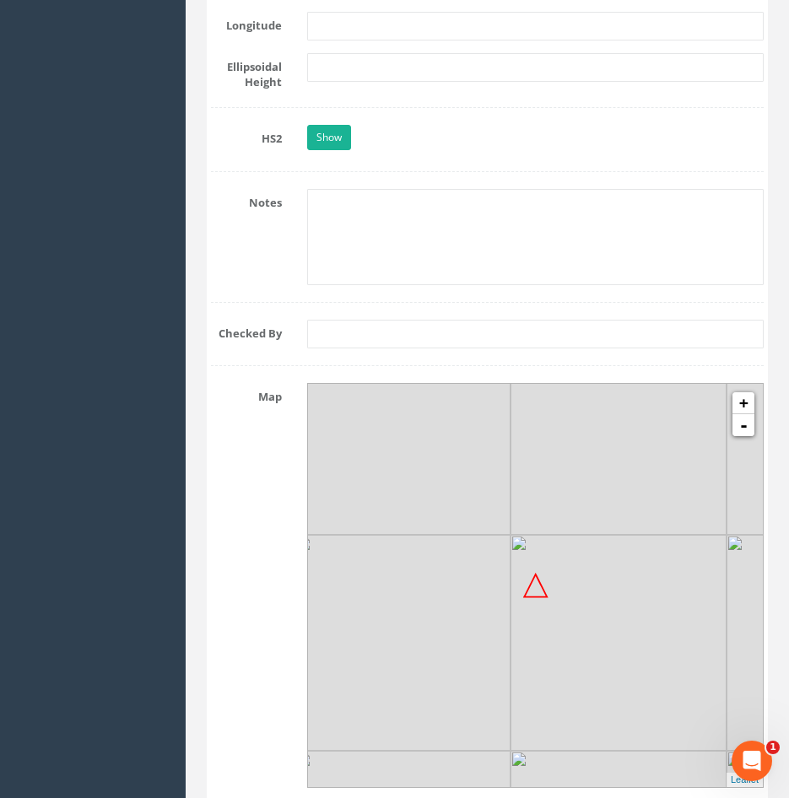
click at [235, 476] on div "Map + - MapQuest Leaflet" at bounding box center [487, 585] width 578 height 405
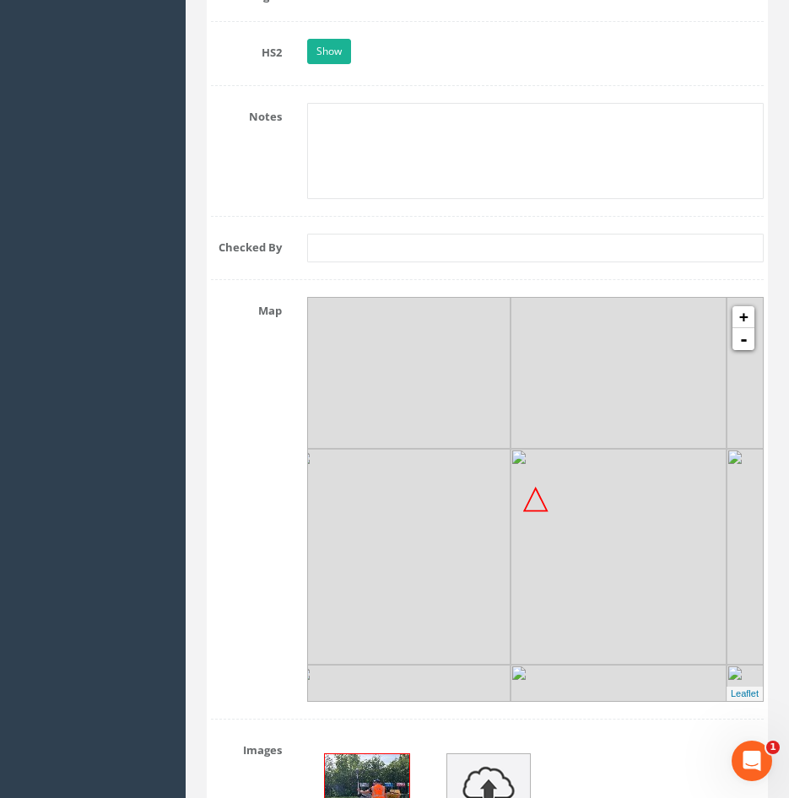
scroll to position [2952, 0]
click at [737, 320] on link "+" at bounding box center [743, 319] width 22 height 22
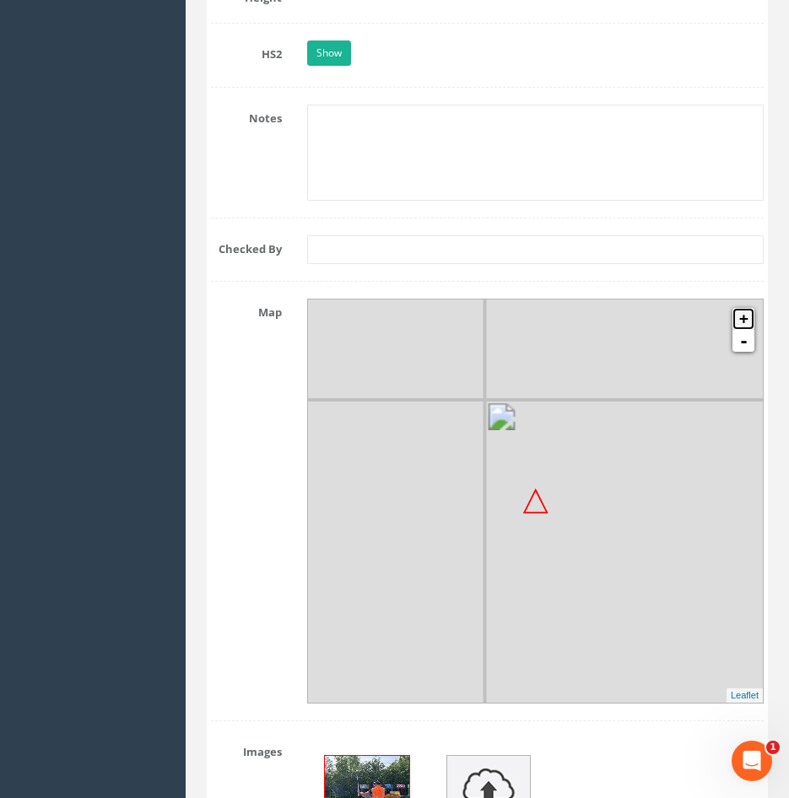
click at [737, 320] on link "+" at bounding box center [743, 319] width 22 height 22
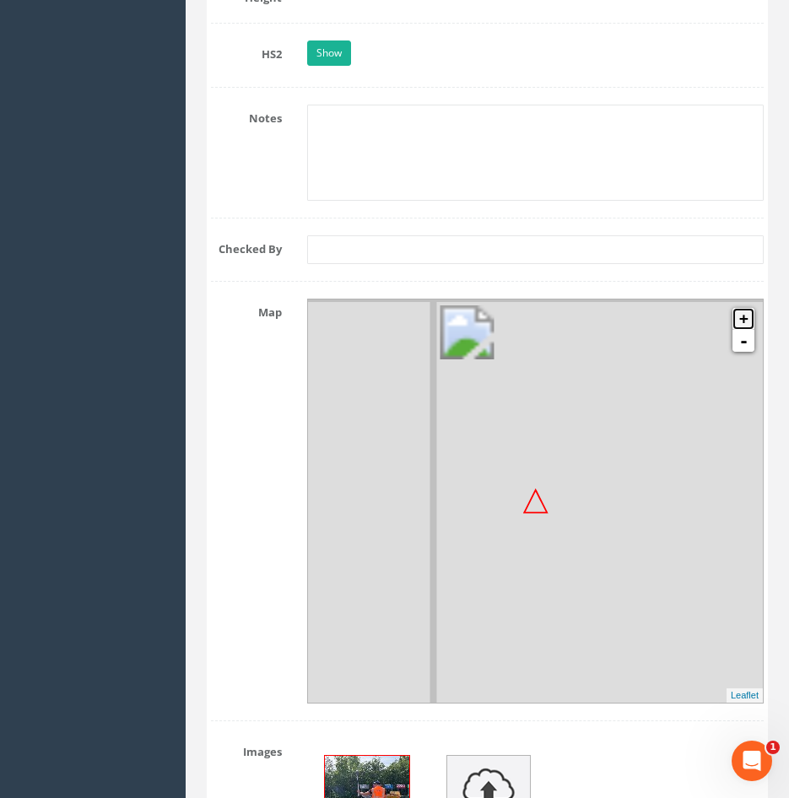
click at [737, 320] on link "+" at bounding box center [743, 319] width 22 height 22
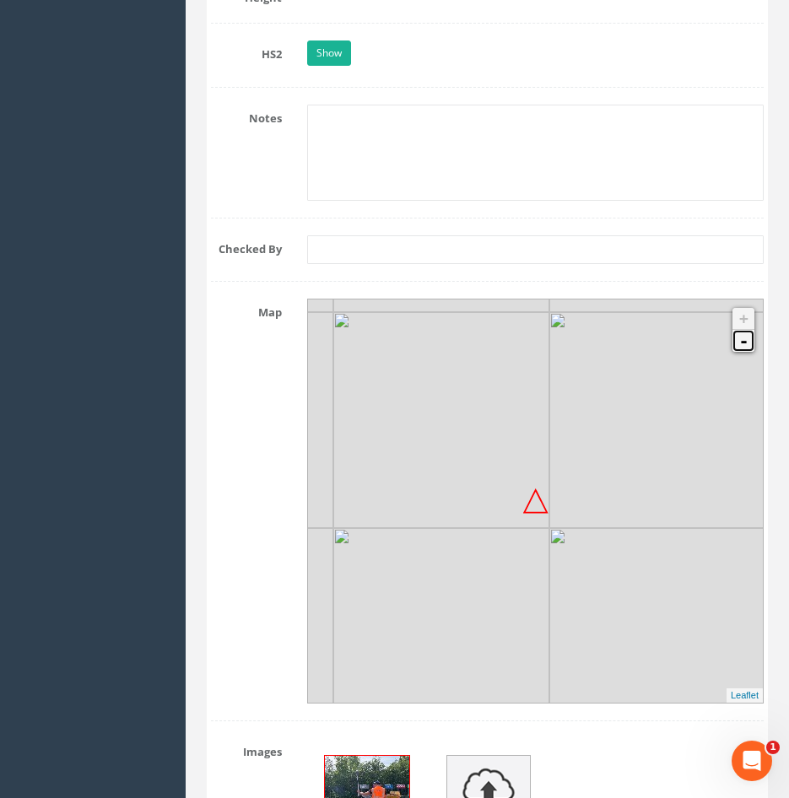
click at [740, 341] on link "-" at bounding box center [743, 341] width 22 height 22
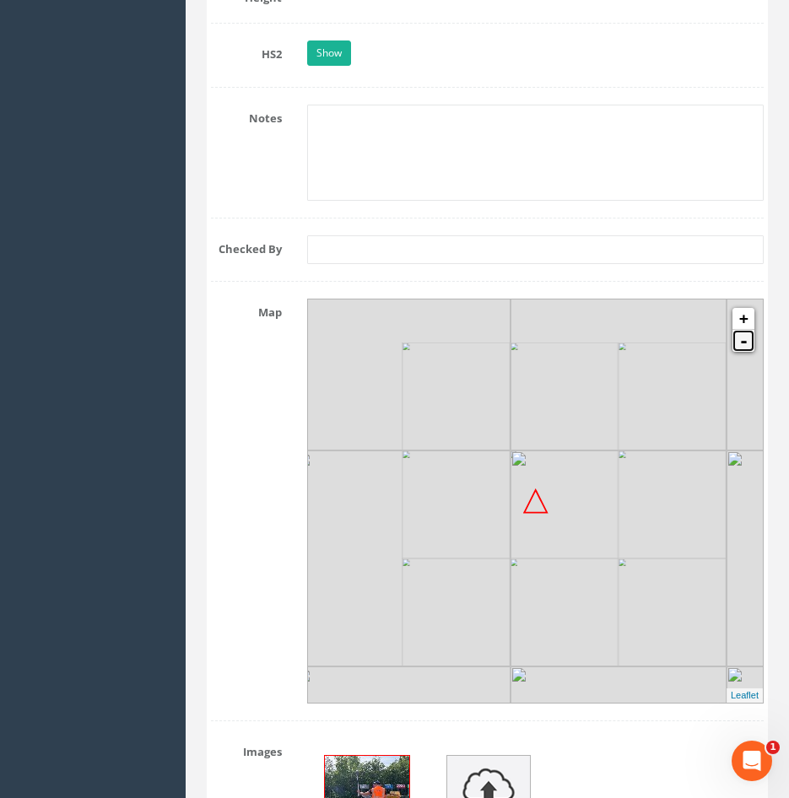
click at [740, 341] on link "-" at bounding box center [743, 341] width 22 height 22
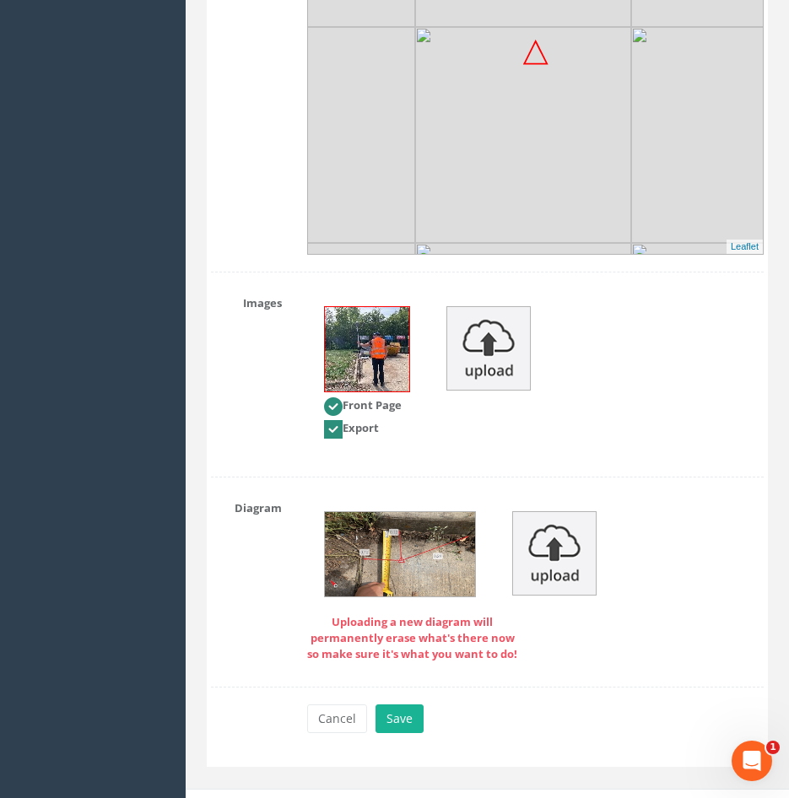
scroll to position [3425, 0]
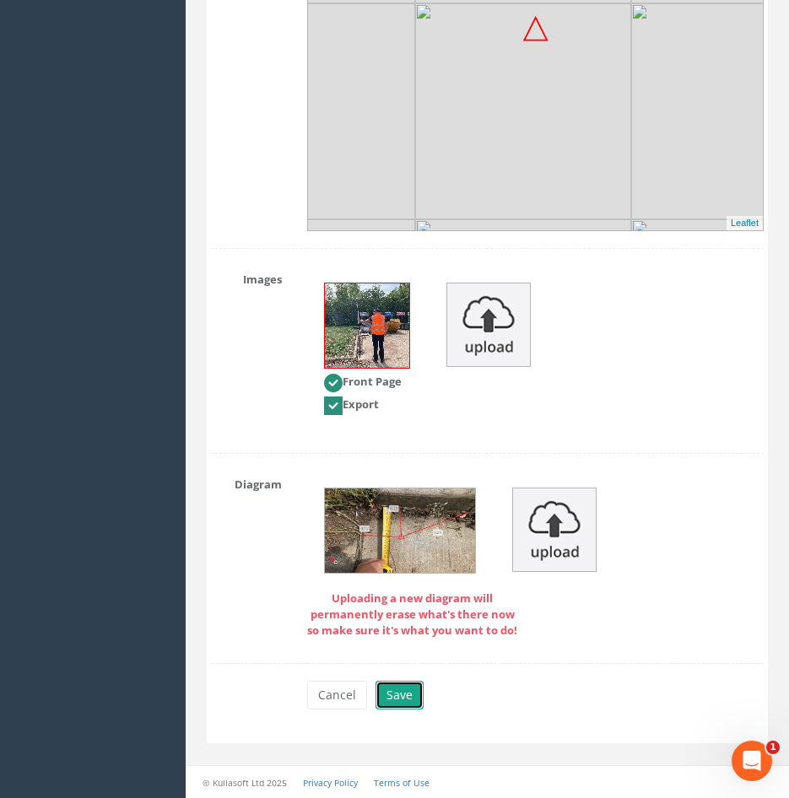
click at [399, 687] on button "Save" at bounding box center [399, 695] width 48 height 29
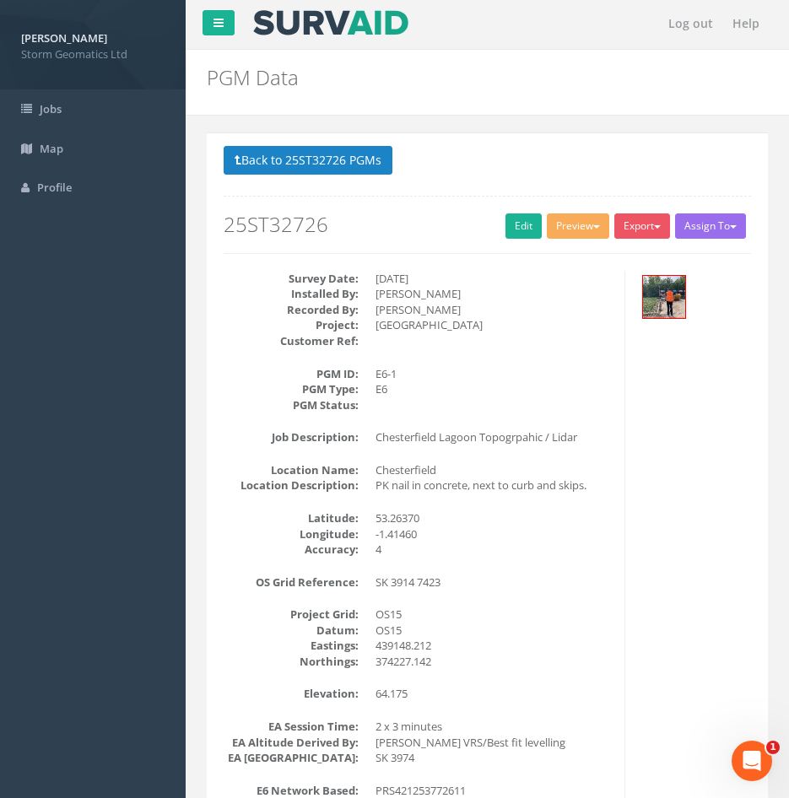
scroll to position [0, 0]
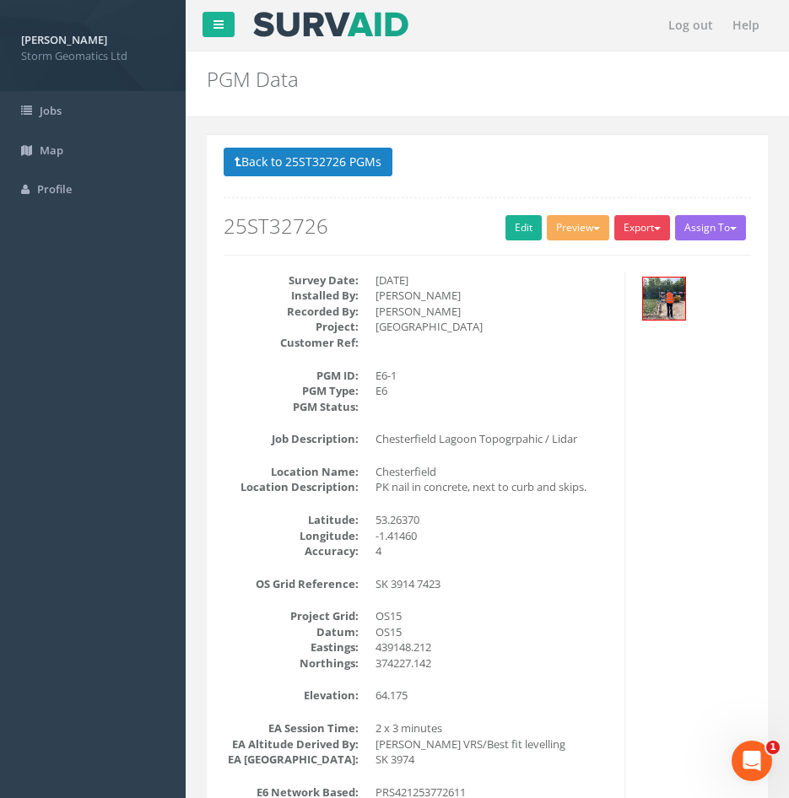
click at [633, 223] on button "Export" at bounding box center [642, 227] width 56 height 25
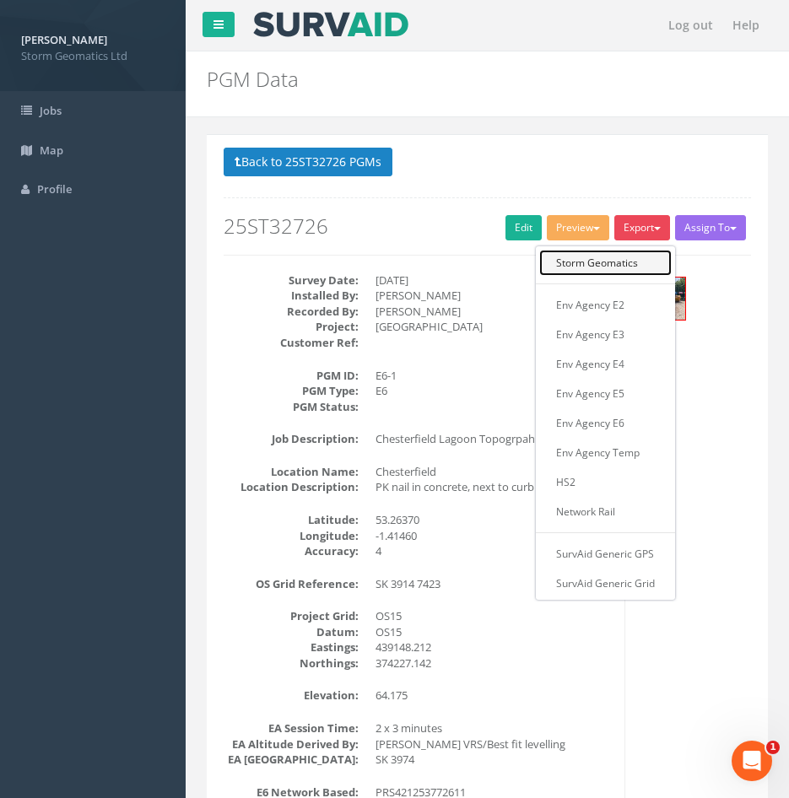
click at [615, 266] on link "Storm Geomatics" at bounding box center [605, 263] width 132 height 26
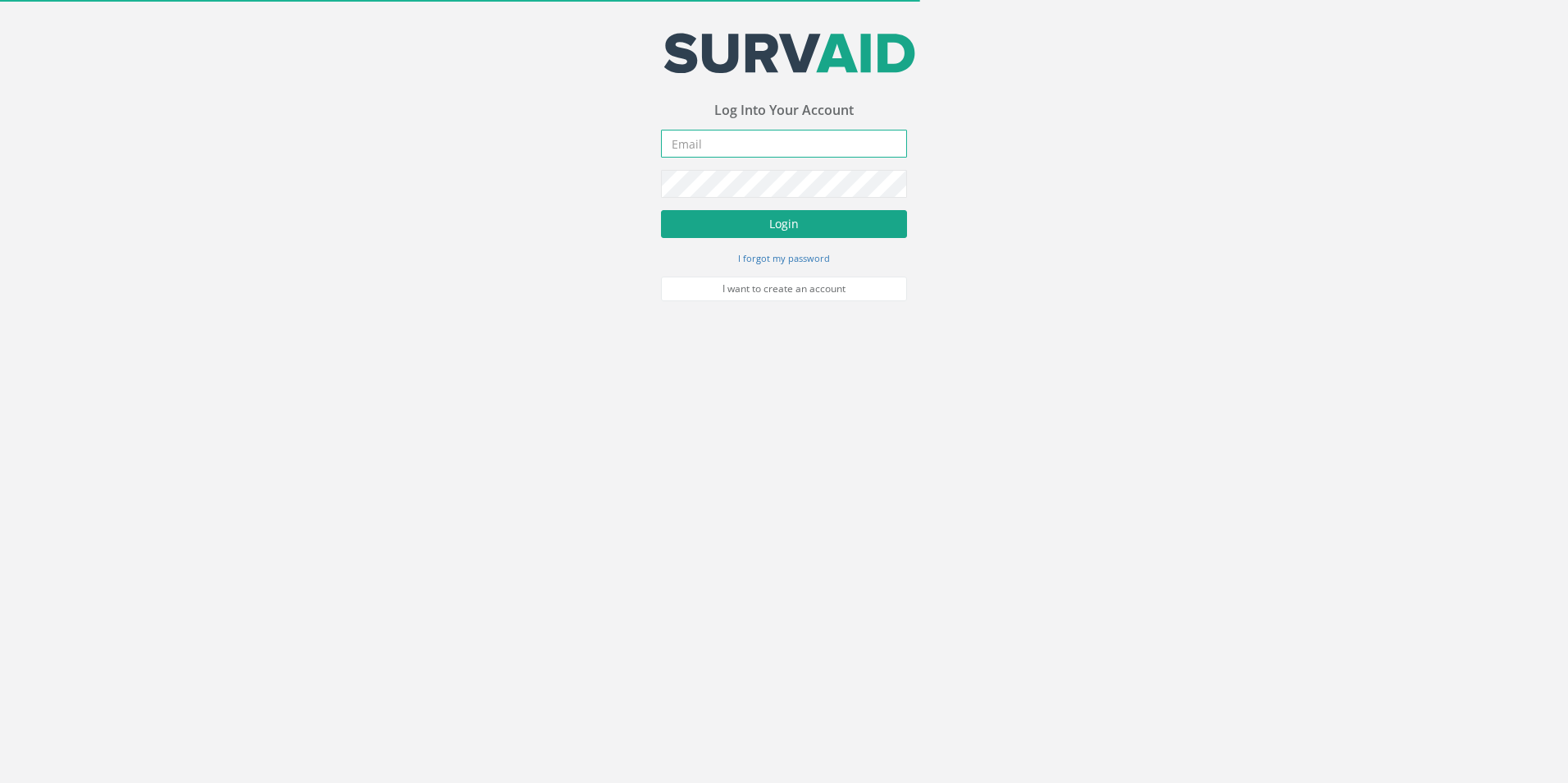
type input "[EMAIL_ADDRESS][PERSON_NAME][DOMAIN_NAME]"
click at [745, 231] on button "Login" at bounding box center [784, 224] width 246 height 28
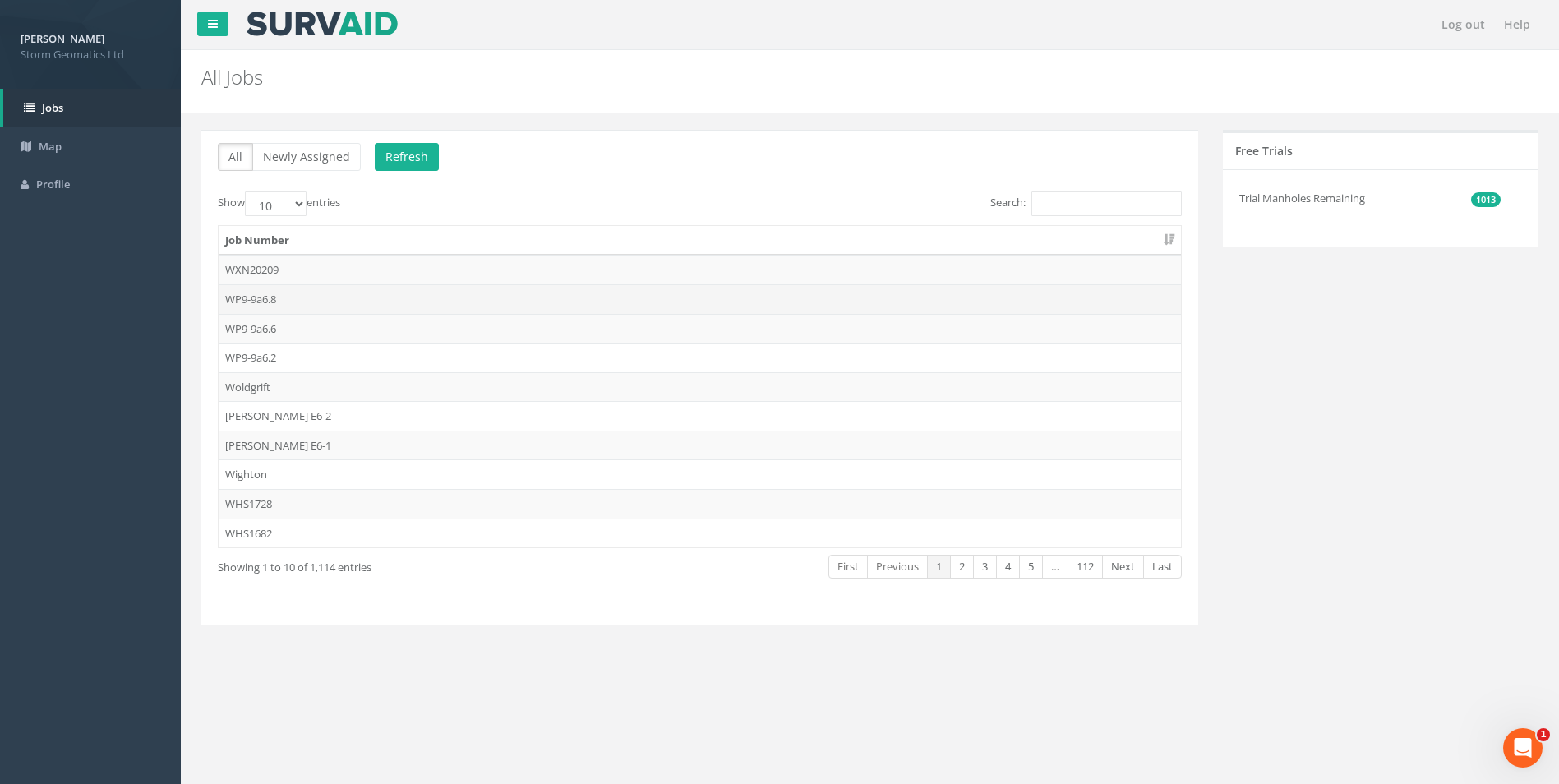
click at [266, 297] on td "WP9-9a6.8" at bounding box center [700, 299] width 963 height 29
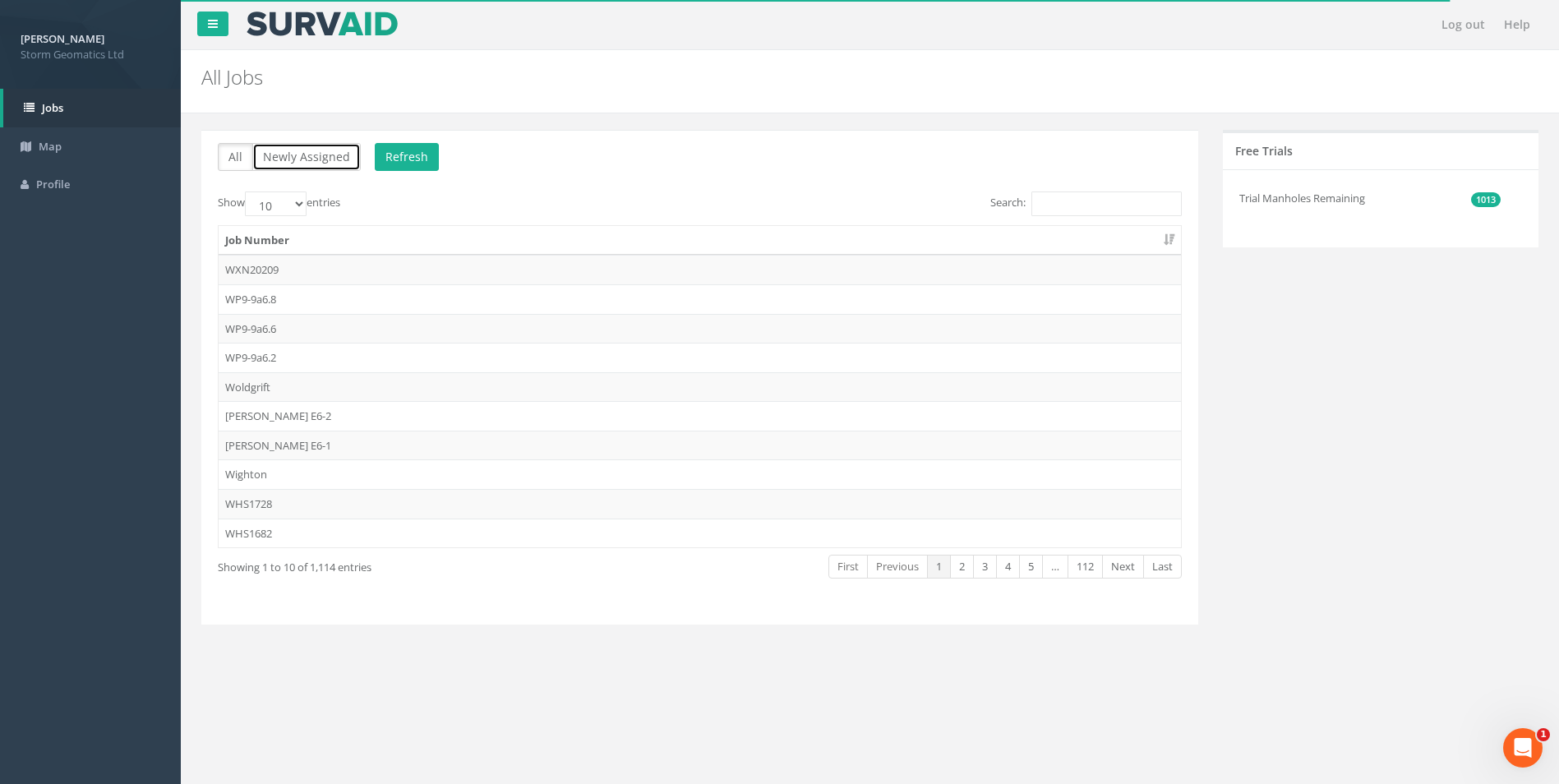
click at [307, 159] on button "Newly Assigned" at bounding box center [306, 157] width 108 height 28
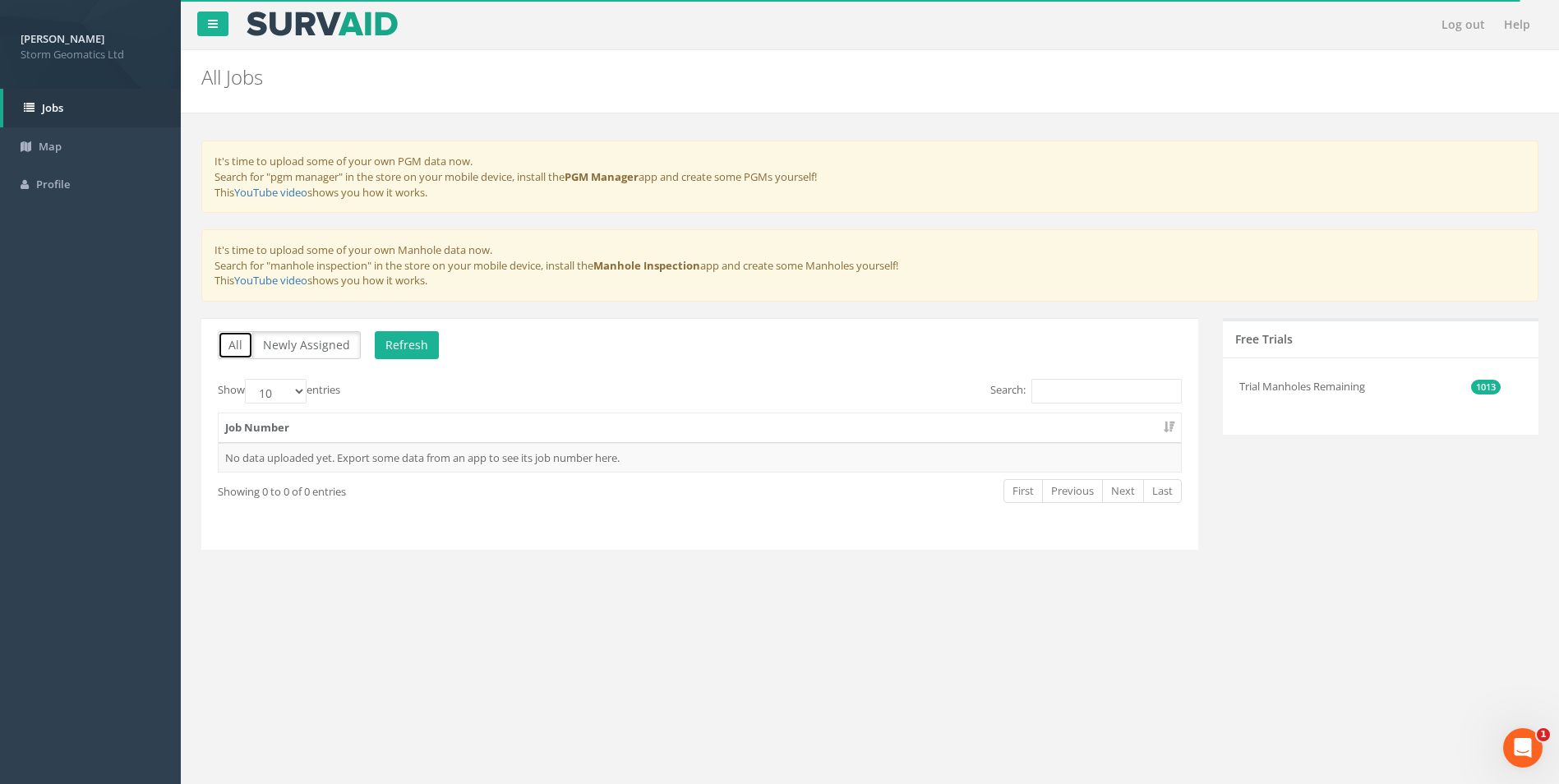
click at [242, 344] on button "All" at bounding box center [236, 345] width 35 height 28
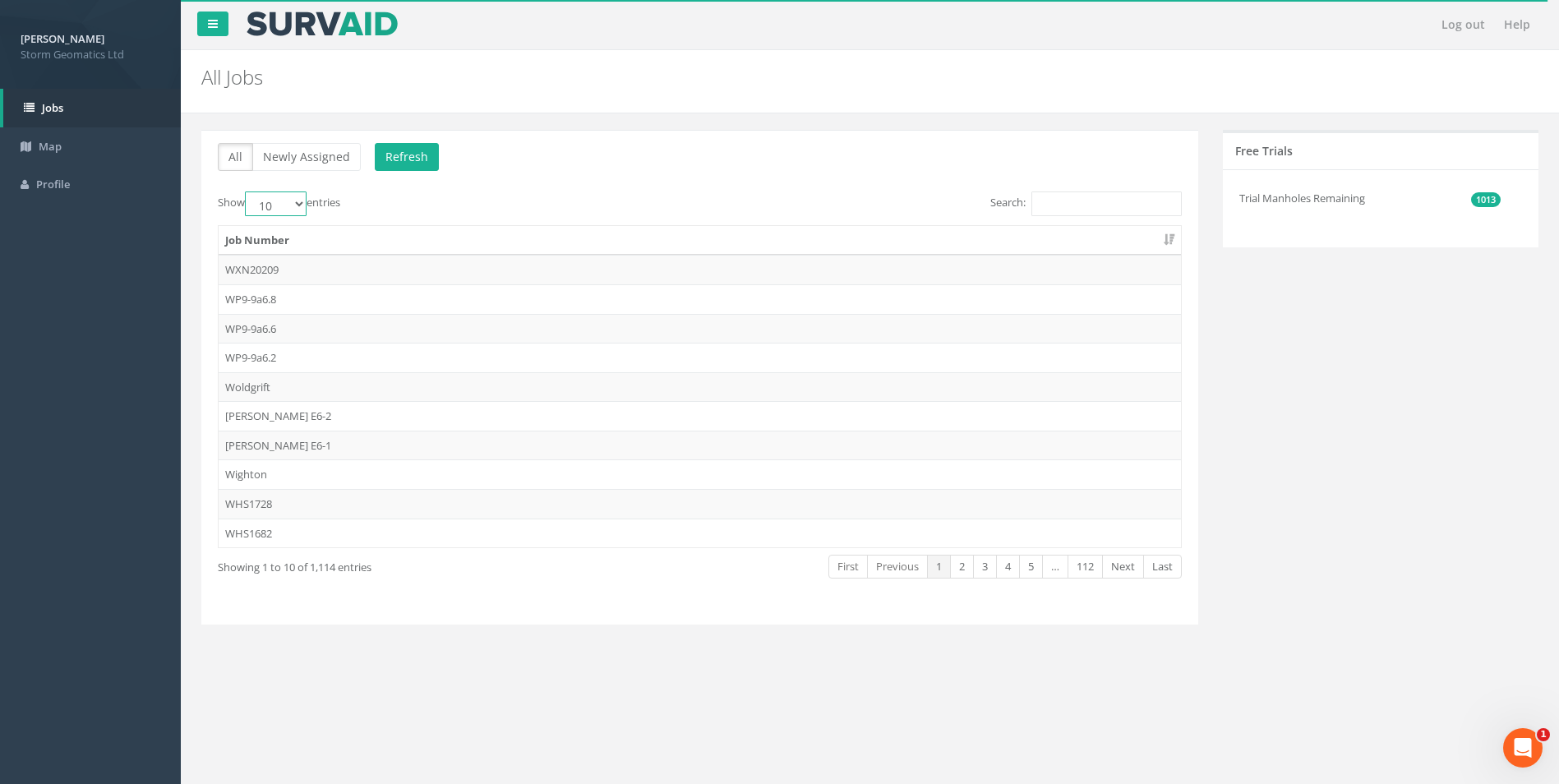
click at [297, 209] on select "10 25 50 100" at bounding box center [275, 204] width 61 height 24
select select "100"
click at [247, 192] on select "10 25 50 100" at bounding box center [275, 204] width 61 height 24
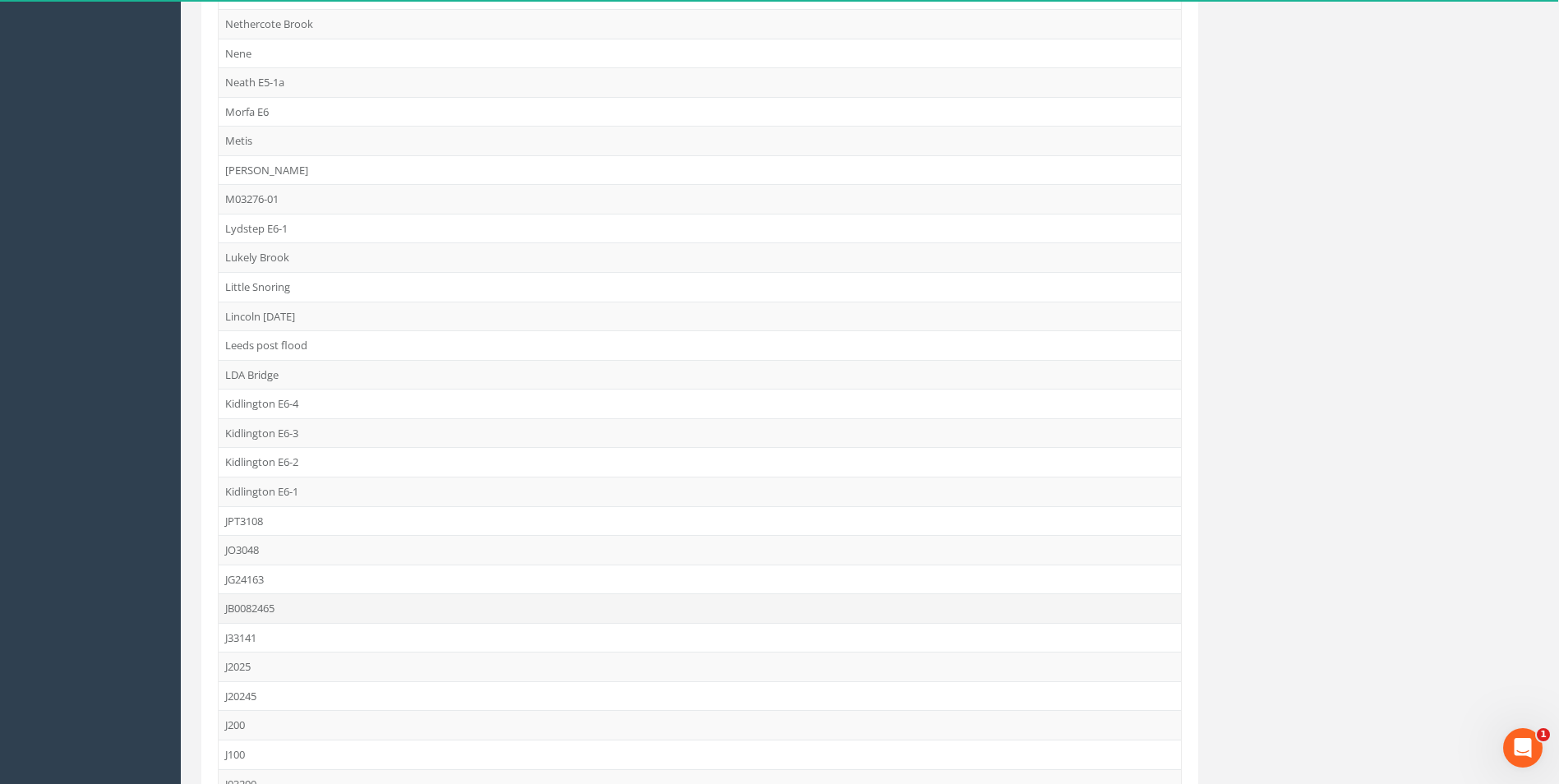
scroll to position [1702, 0]
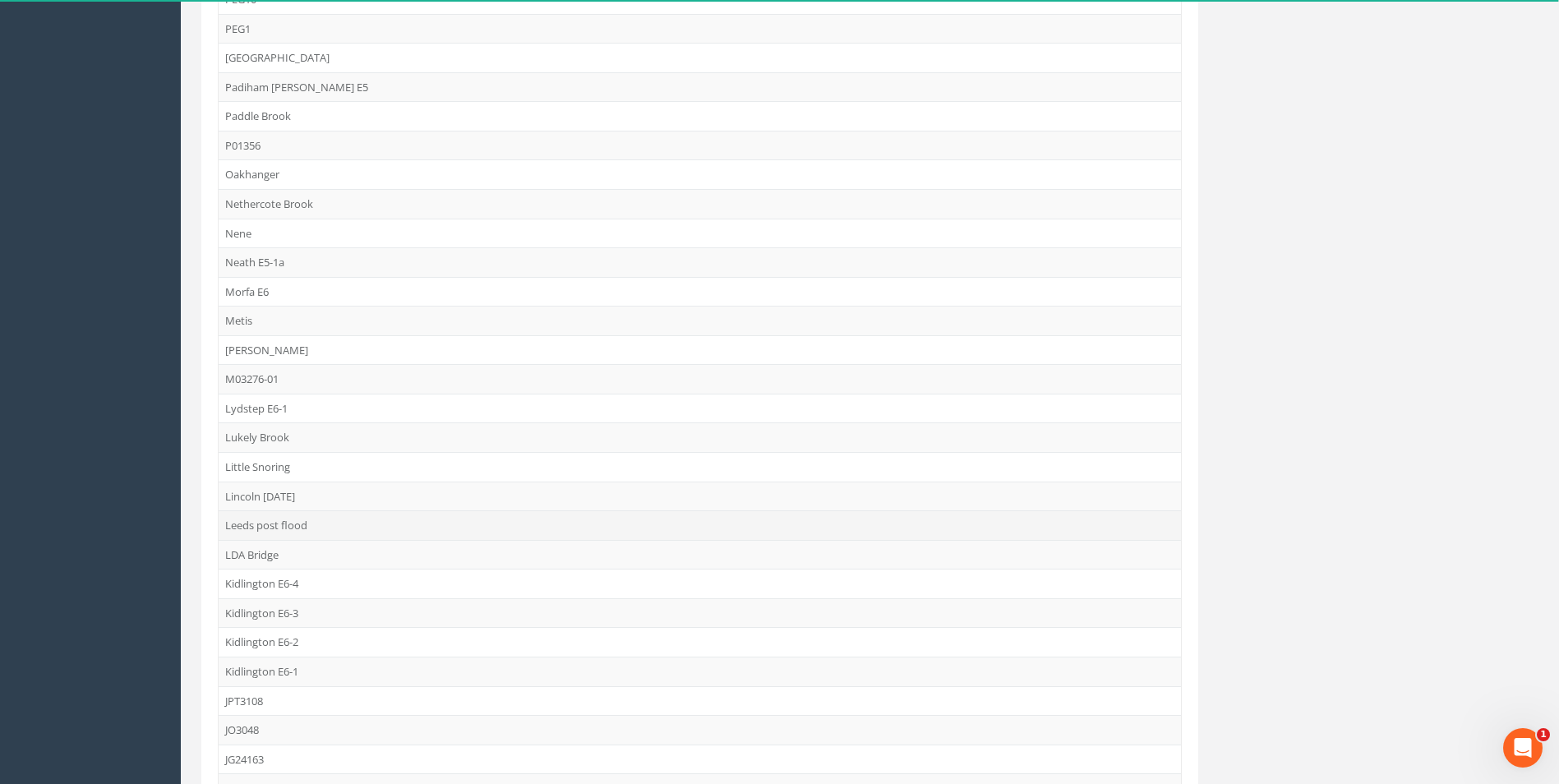
click at [325, 520] on td "Leeds post flood" at bounding box center [700, 525] width 963 height 29
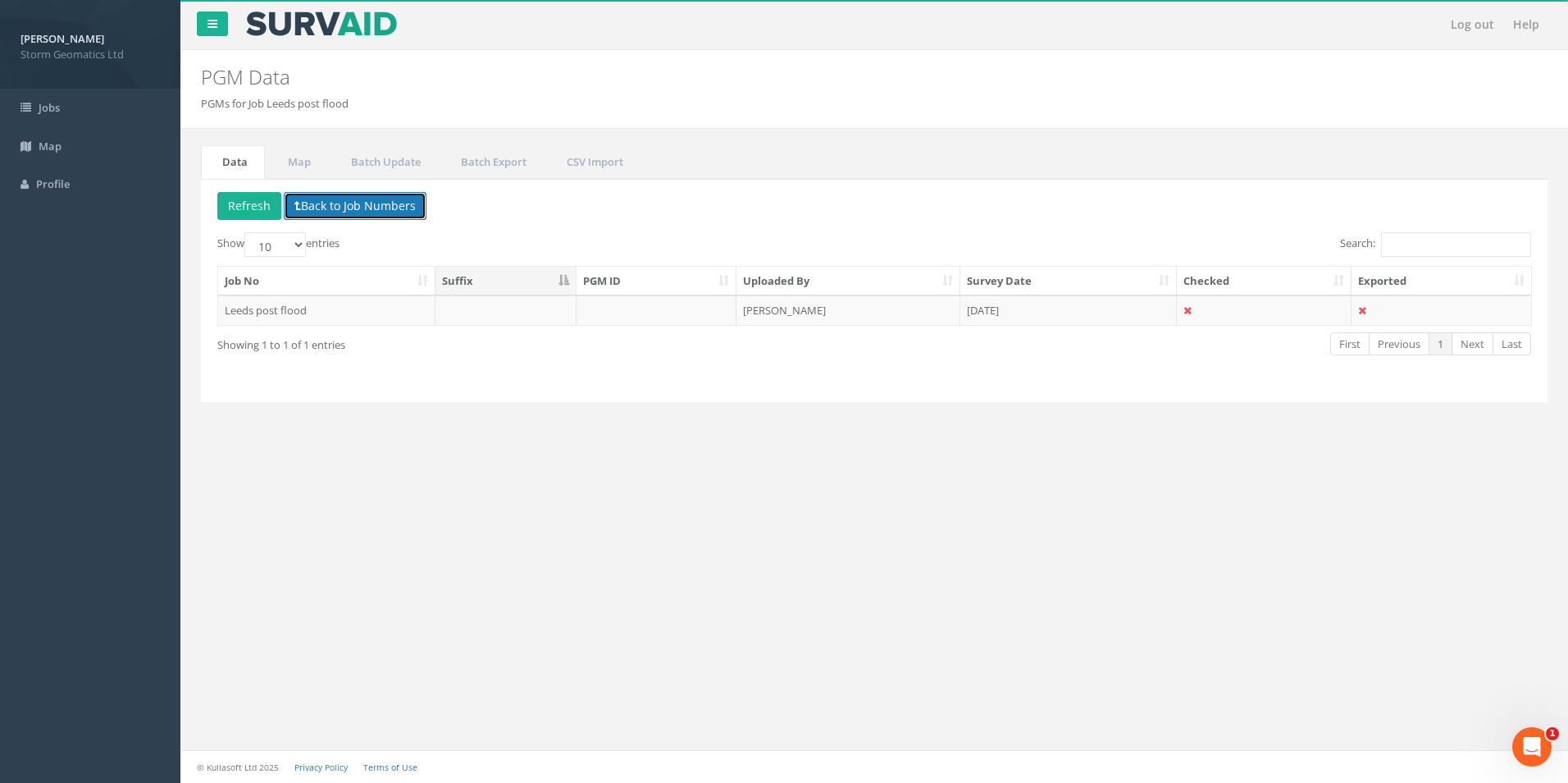
click at [310, 205] on button "Back to Job Numbers" at bounding box center [355, 205] width 143 height 28
